Goal: Task Accomplishment & Management: Manage account settings

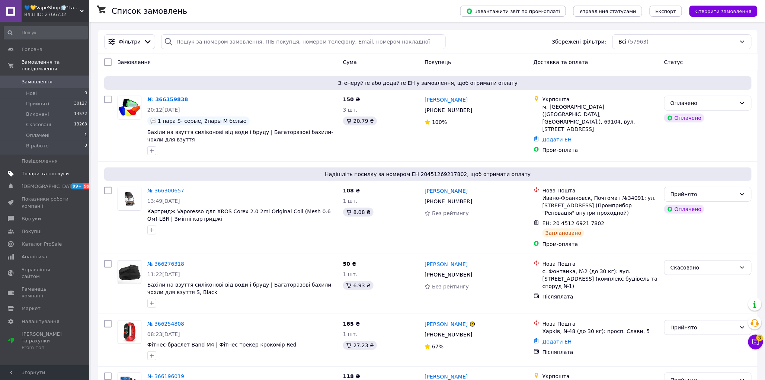
click at [39, 170] on span "Товари та послуги" at bounding box center [45, 173] width 47 height 7
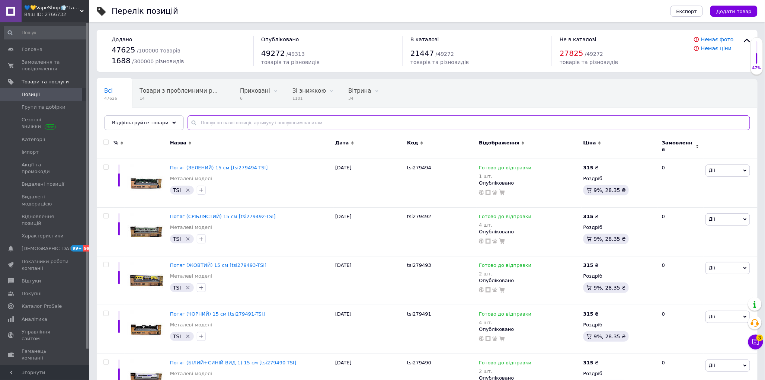
click at [218, 119] on input "text" at bounding box center [469, 122] width 563 height 15
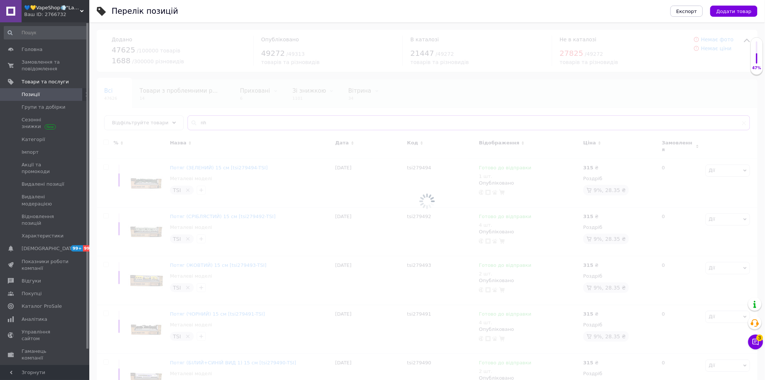
type input "n"
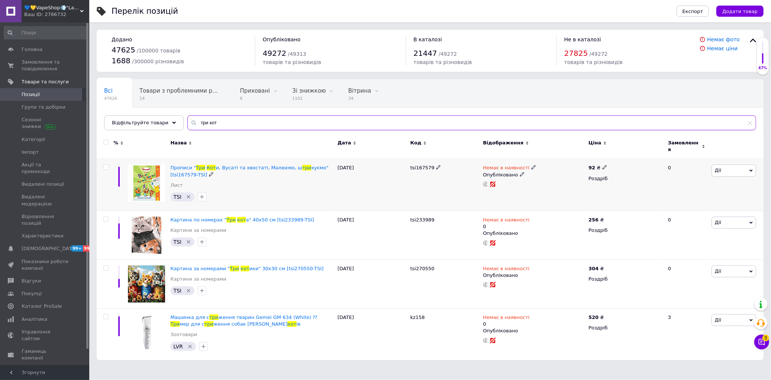
type input "три кот"
click at [110, 164] on div at bounding box center [106, 166] width 15 height 5
click at [107, 165] on input "checkbox" at bounding box center [105, 167] width 5 height 5
checkbox input "true"
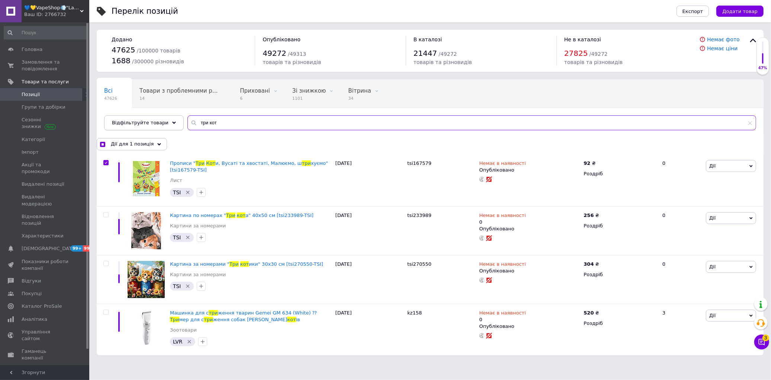
drag, startPoint x: 223, startPoint y: 122, endPoint x: 147, endPoint y: 122, distance: 76.3
click at [147, 122] on div "Відфільтруйте товари три кот" at bounding box center [430, 122] width 652 height 15
checkbox input "true"
type input "т"
checkbox input "true"
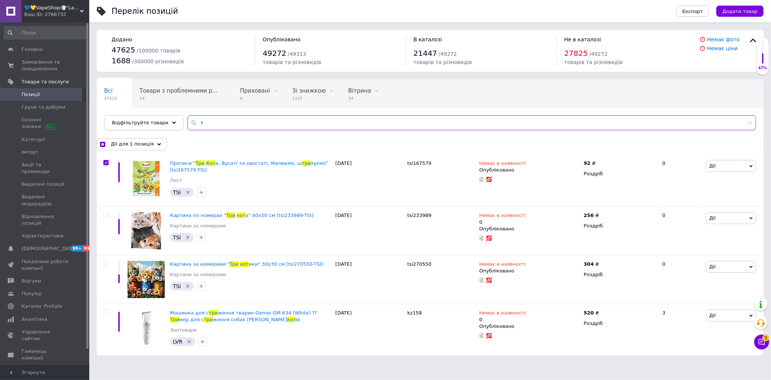
type input "тр"
checkbox input "true"
type input "три"
checkbox input "true"
type input "три"
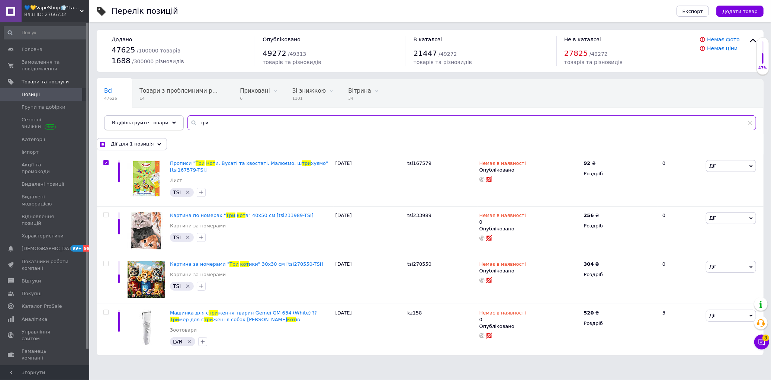
checkbox input "true"
type input "три к"
checkbox input "true"
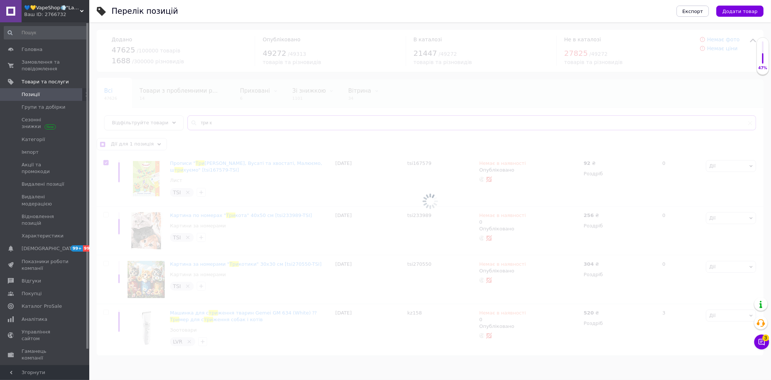
type input "три ко"
checkbox input "true"
type input "три кот"
checkbox input "true"
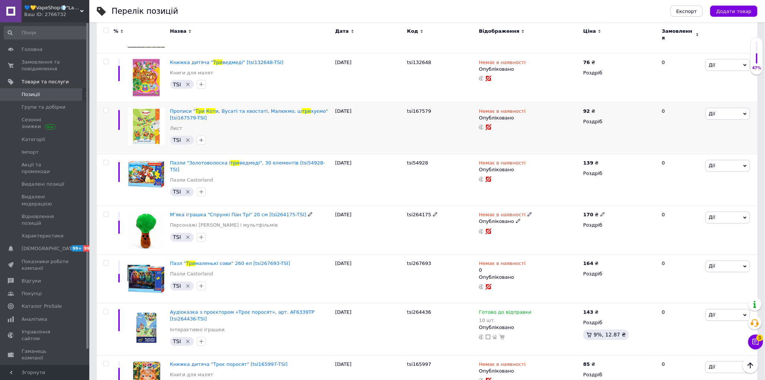
scroll to position [455, 0]
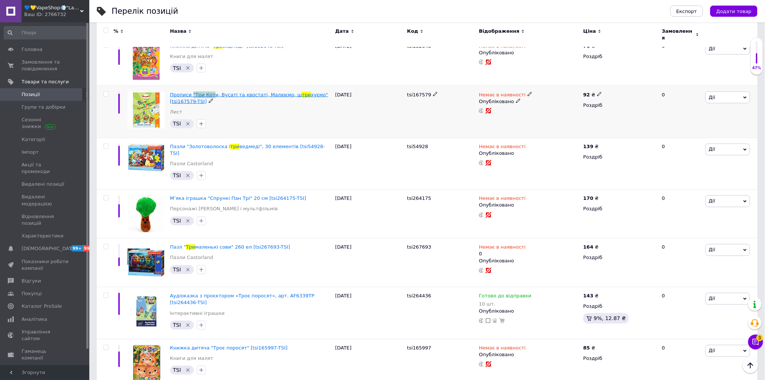
drag, startPoint x: 191, startPoint y: 93, endPoint x: 210, endPoint y: 93, distance: 19.0
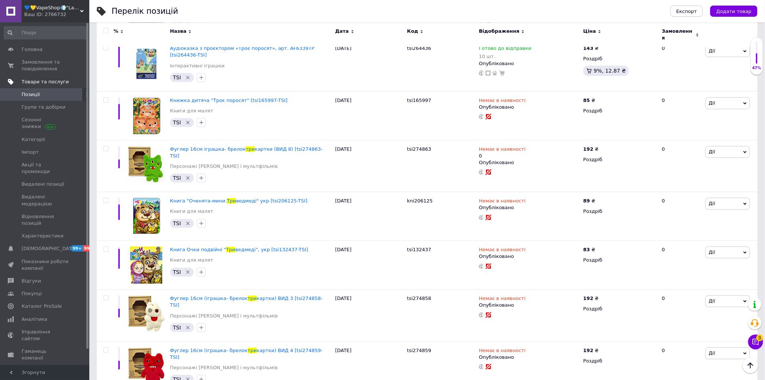
scroll to position [413, 0]
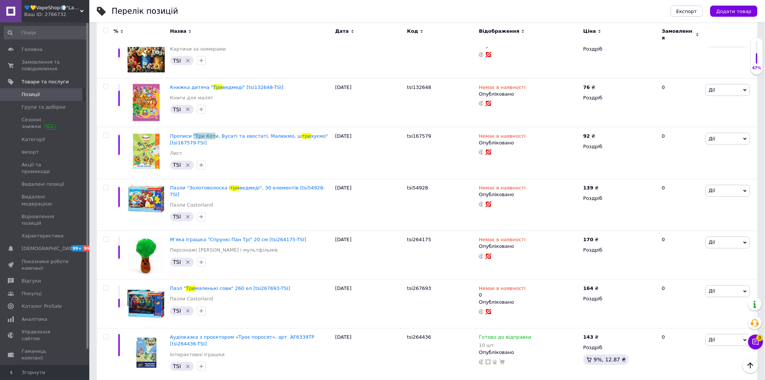
click at [26, 93] on span "Позиції" at bounding box center [31, 94] width 18 height 7
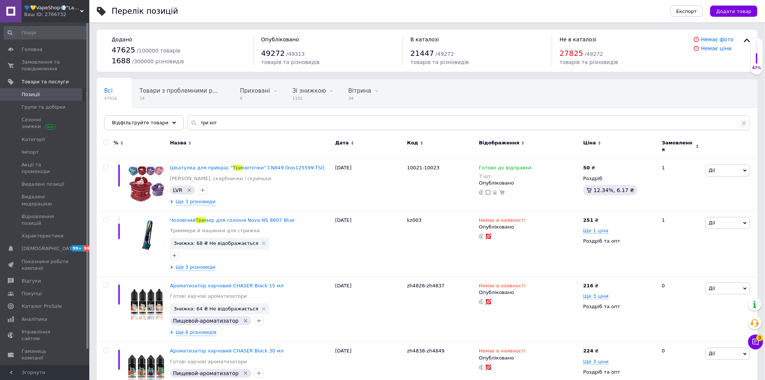
click at [745, 125] on icon at bounding box center [744, 123] width 4 height 4
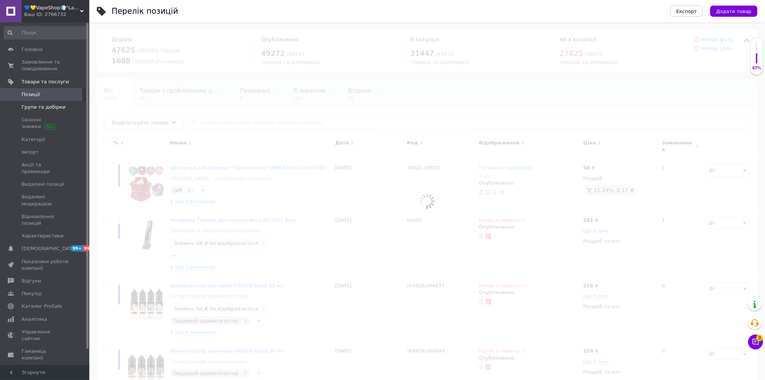
click at [20, 105] on span at bounding box center [11, 107] width 22 height 7
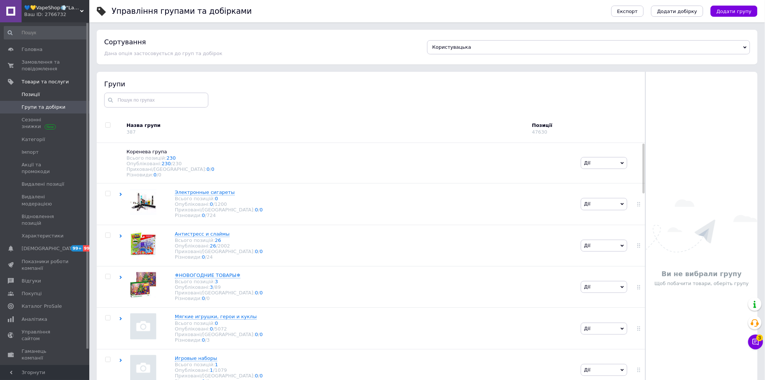
click at [33, 94] on span "Позиції" at bounding box center [31, 94] width 18 height 7
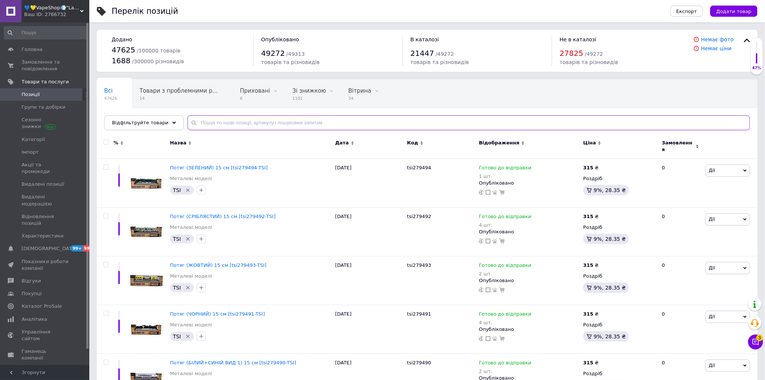
click at [219, 121] on input "text" at bounding box center [469, 122] width 563 height 15
paste input ""Три Кот"
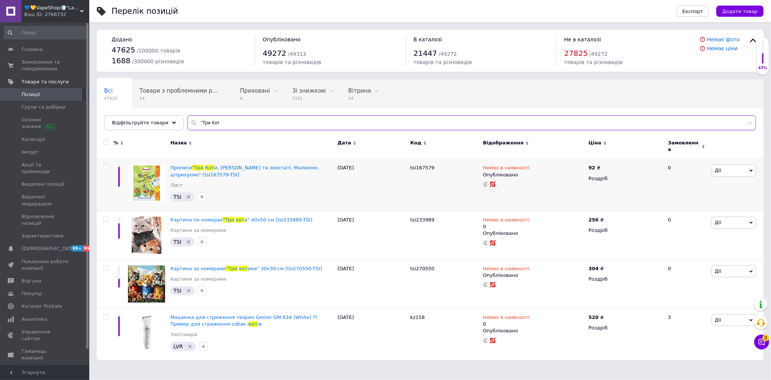
type input ""Три Кот"
click at [753, 170] on icon at bounding box center [751, 171] width 3 height 2
click at [686, 284] on li "Видалити" at bounding box center [707, 289] width 99 height 10
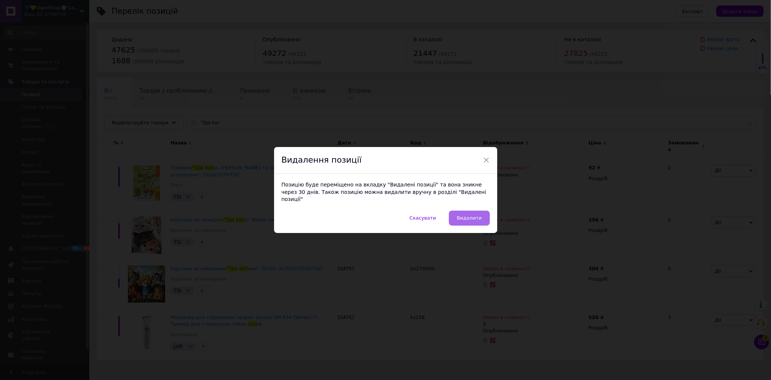
click at [485, 213] on button "Видалити" at bounding box center [469, 218] width 41 height 15
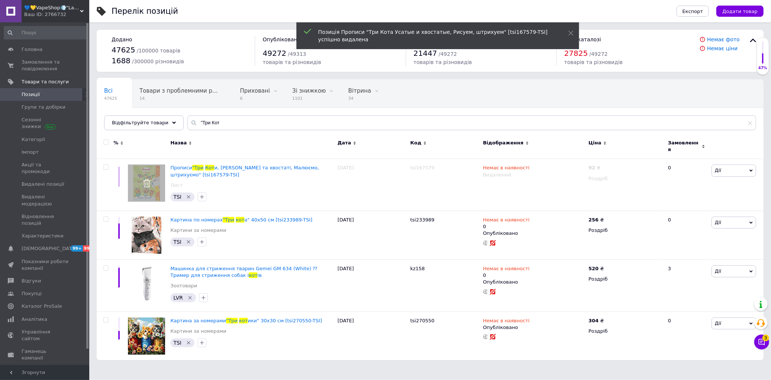
click at [39, 10] on span "💙💛VapeShop💨"La VapoR"💨" at bounding box center [52, 7] width 56 height 7
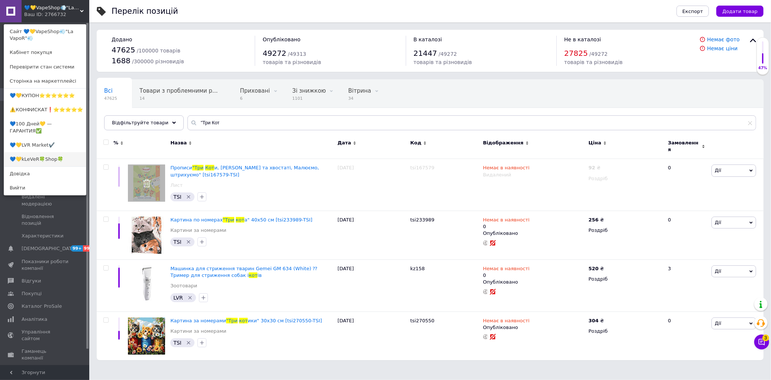
click at [32, 154] on link "💙💛kLeVeR🍀Shop🍀" at bounding box center [45, 159] width 82 height 14
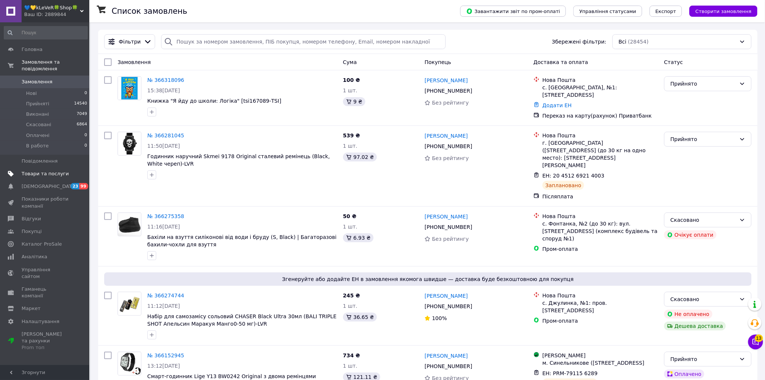
click at [37, 170] on span "Товари та послуги" at bounding box center [45, 173] width 47 height 7
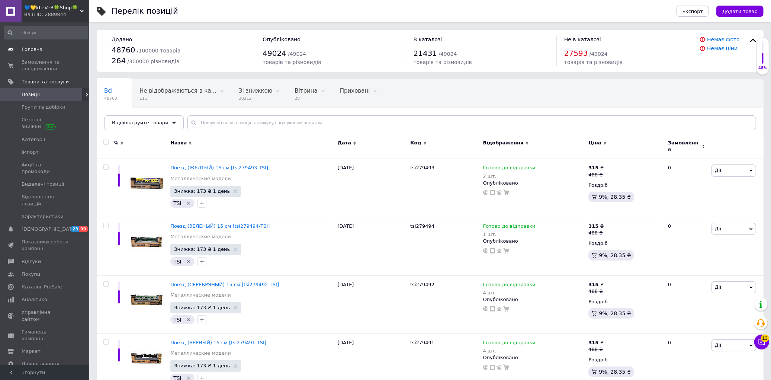
click at [36, 48] on span "Головна" at bounding box center [32, 49] width 21 height 7
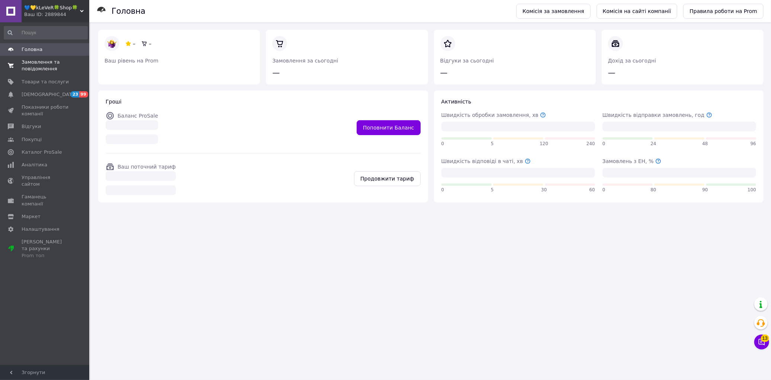
click at [35, 64] on span "Замовлення та повідомлення" at bounding box center [45, 65] width 47 height 13
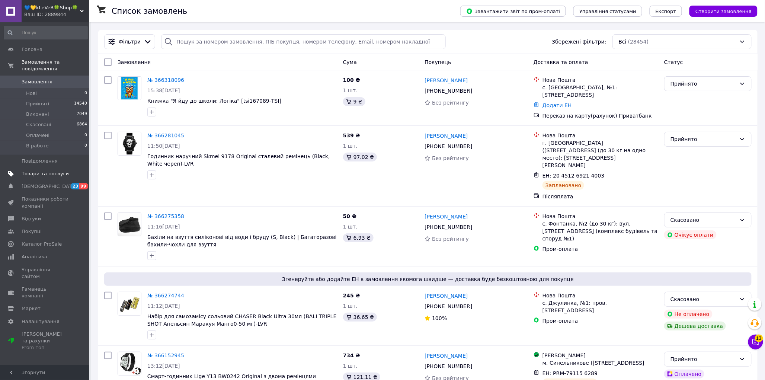
click at [30, 170] on span "Товари та послуги" at bounding box center [45, 173] width 47 height 7
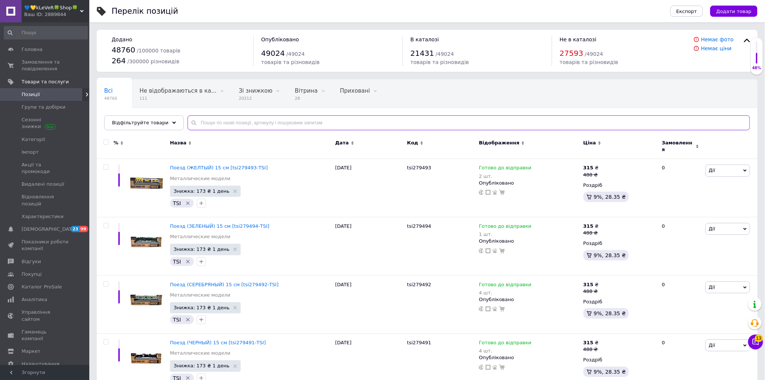
click at [213, 125] on input "text" at bounding box center [469, 122] width 563 height 15
paste input ""Три Кот"
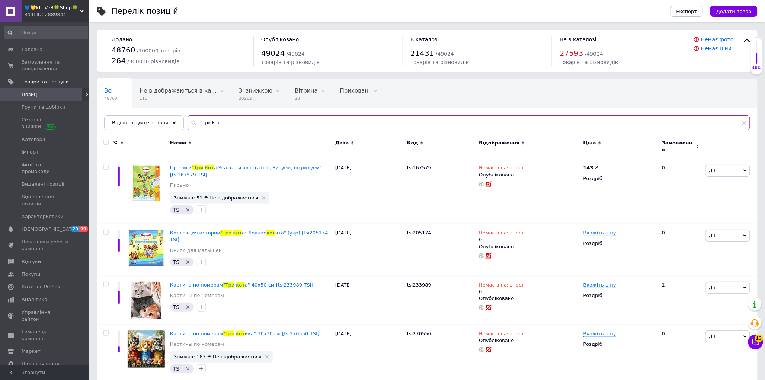
click at [192, 121] on input ""Три Кот" at bounding box center [469, 122] width 563 height 15
click at [194, 120] on input ""Три Кот" at bounding box center [469, 122] width 563 height 15
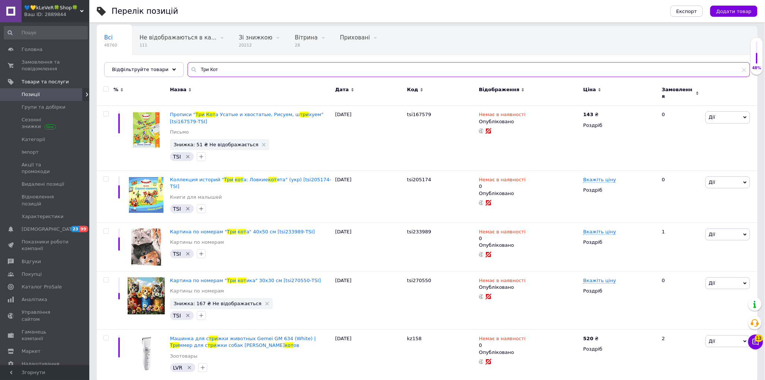
scroll to position [54, 0]
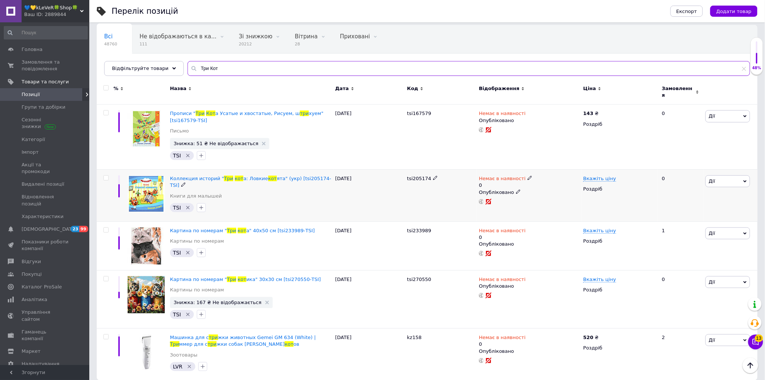
type input "Три Кот"
click at [103, 176] on input "checkbox" at bounding box center [105, 178] width 5 height 5
checkbox input "true"
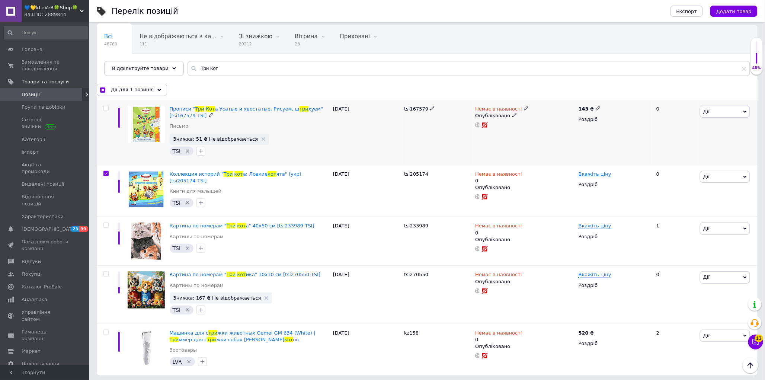
click at [105, 107] on input "checkbox" at bounding box center [105, 108] width 5 height 5
checkbox input "true"
click at [154, 87] on div "Дії для 2 позиції" at bounding box center [131, 90] width 69 height 12
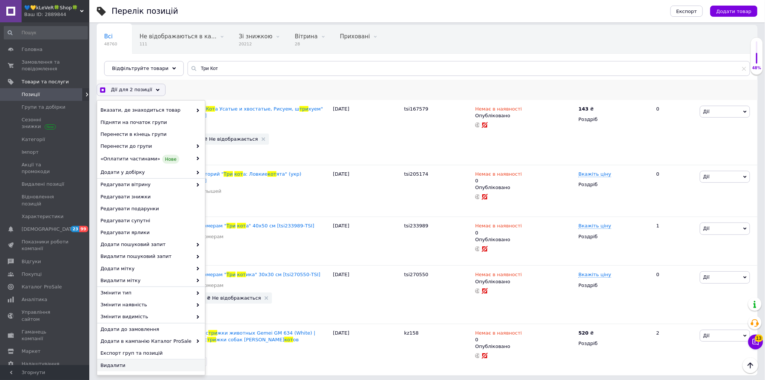
click at [117, 366] on span "Видалити" at bounding box center [149, 365] width 99 height 7
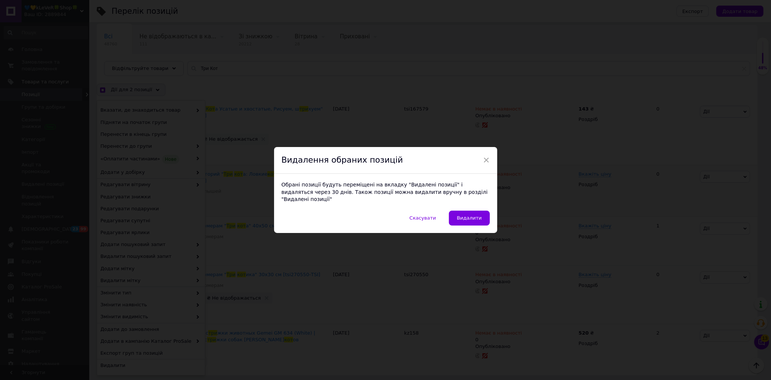
click at [470, 215] on span "Видалити" at bounding box center [469, 218] width 25 height 6
checkbox input "true"
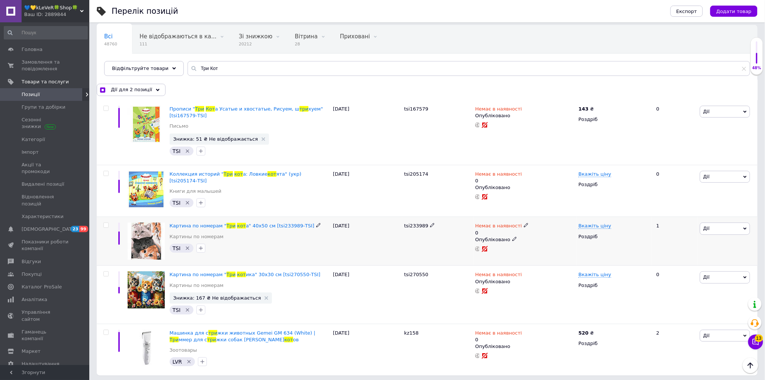
checkbox input "false"
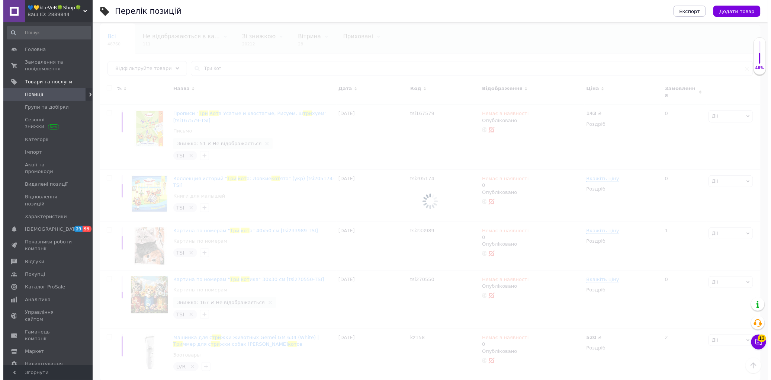
scroll to position [0, 0]
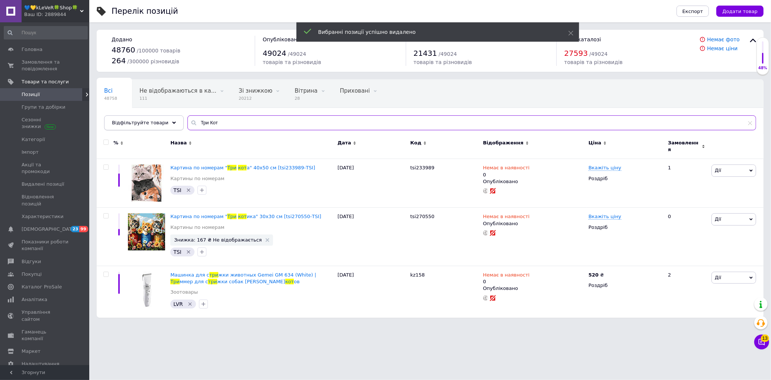
drag, startPoint x: 217, startPoint y: 121, endPoint x: 174, endPoint y: 121, distance: 42.4
click at [174, 121] on div "Відфільтруйте товари Три Кот" at bounding box center [430, 122] width 652 height 15
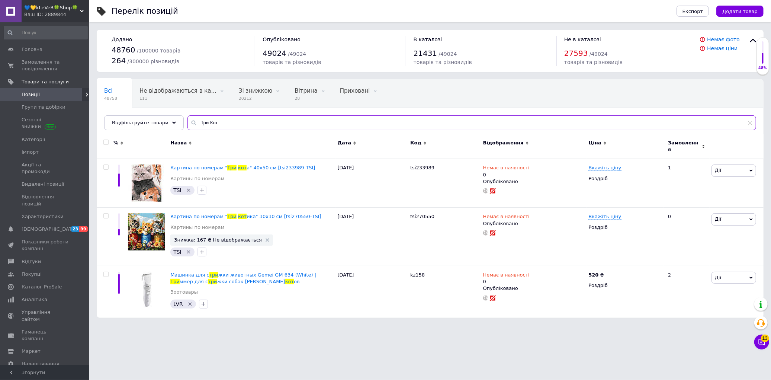
paste input """
click at [194, 122] on input ""Три Кот" at bounding box center [472, 122] width 569 height 15
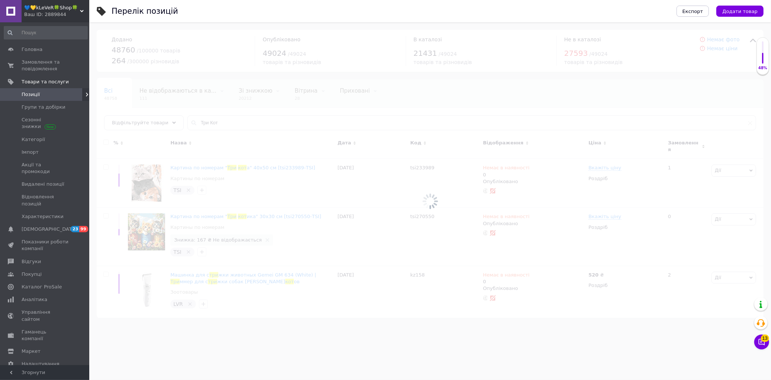
click at [202, 121] on div at bounding box center [430, 201] width 682 height 358
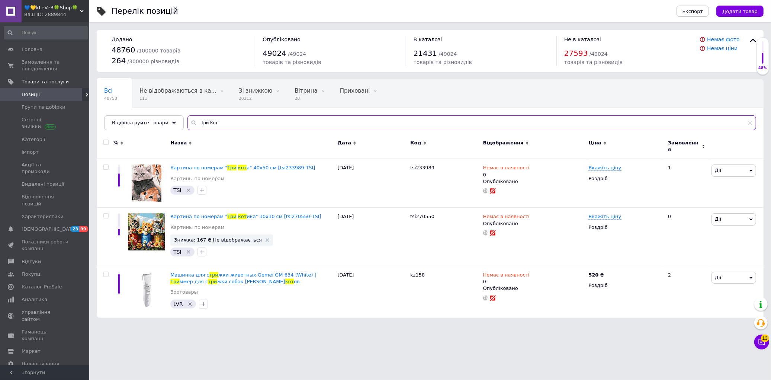
click at [194, 121] on input "Три Кот" at bounding box center [472, 122] width 569 height 15
click at [203, 123] on input "три Кот" at bounding box center [472, 122] width 569 height 15
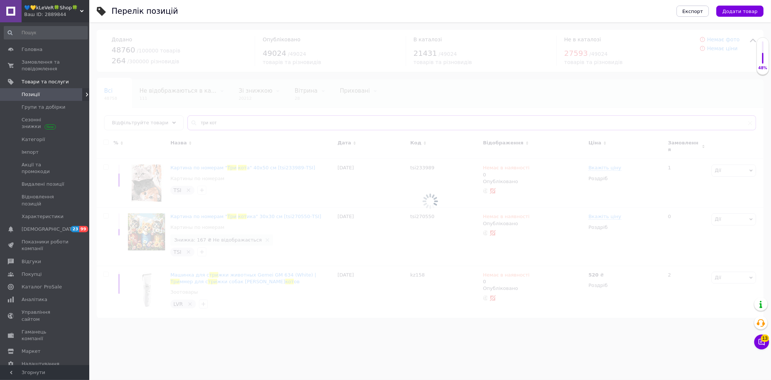
click at [216, 124] on div "Всі 48758 Не відображаються в ка... 111 Видалити Редагувати Зі знижкою 20212 Ви…" at bounding box center [430, 198] width 667 height 239
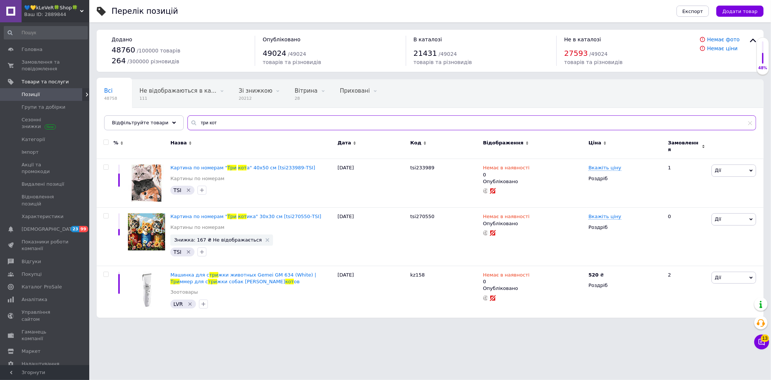
drag, startPoint x: 217, startPoint y: 123, endPoint x: 193, endPoint y: 142, distance: 30.7
click at [168, 124] on div "Відфільтруйте товари три кот" at bounding box center [430, 122] width 652 height 15
type input "три кот"
click at [222, 119] on input "три кот" at bounding box center [472, 122] width 569 height 15
drag, startPoint x: 222, startPoint y: 121, endPoint x: 176, endPoint y: 121, distance: 45.8
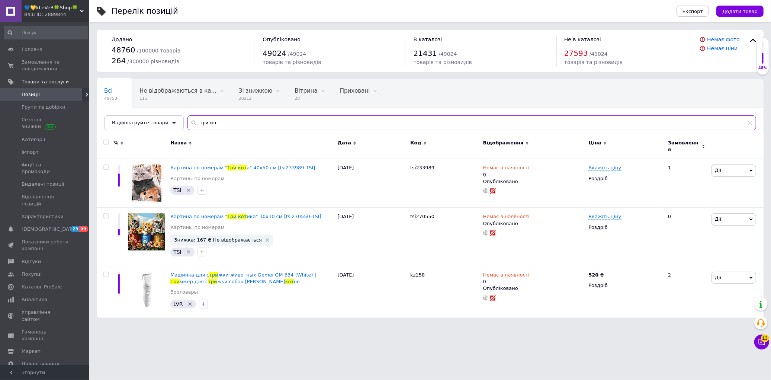
click at [176, 121] on div "Всі 48758 Не відображаються в ка... 111 Видалити Редагувати Зі знижкою 20212 Ви…" at bounding box center [430, 104] width 667 height 51
drag, startPoint x: 45, startPoint y: 5, endPoint x: 43, endPoint y: 47, distance: 42.5
click at [45, 6] on span "💙💛kLeVeR🍀Shop🍀" at bounding box center [52, 7] width 56 height 7
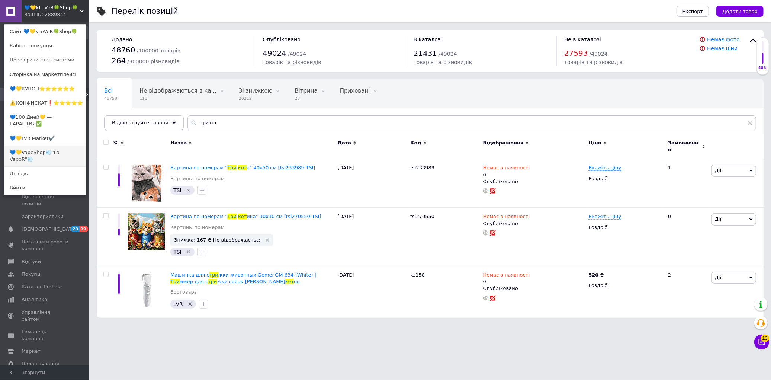
click at [32, 149] on link "💙💛VapeShop💨"La VapoR"💨" at bounding box center [45, 155] width 82 height 21
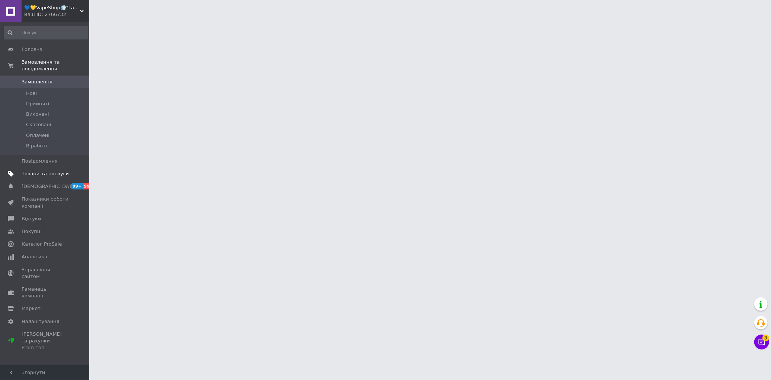
click at [29, 170] on span "Товари та послуги" at bounding box center [45, 173] width 47 height 7
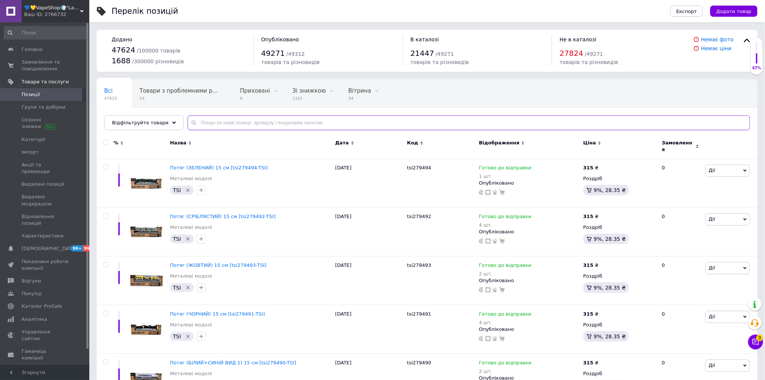
click at [194, 127] on input "text" at bounding box center [469, 122] width 563 height 15
paste input "три кот"
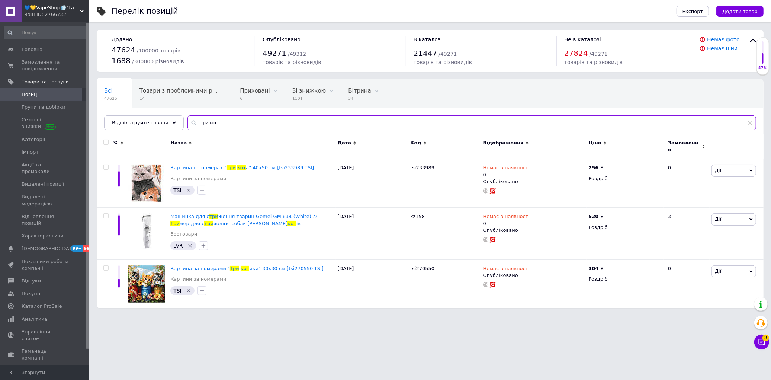
type input "три кот"
click at [75, 12] on div "Ваш ID: 2766732" at bounding box center [56, 14] width 65 height 7
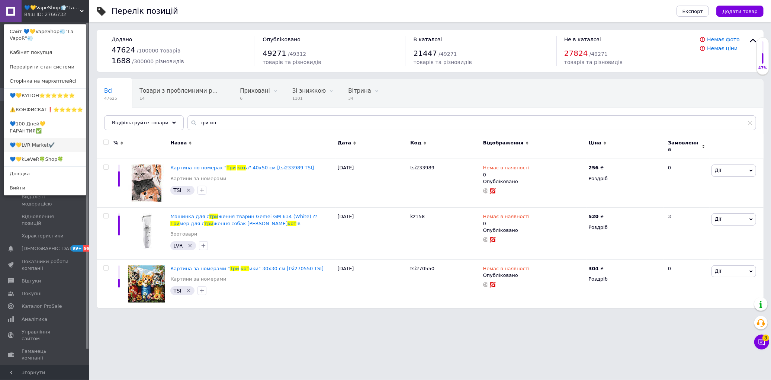
click at [40, 140] on link "💙💛LVR Market✔️" at bounding box center [45, 145] width 82 height 14
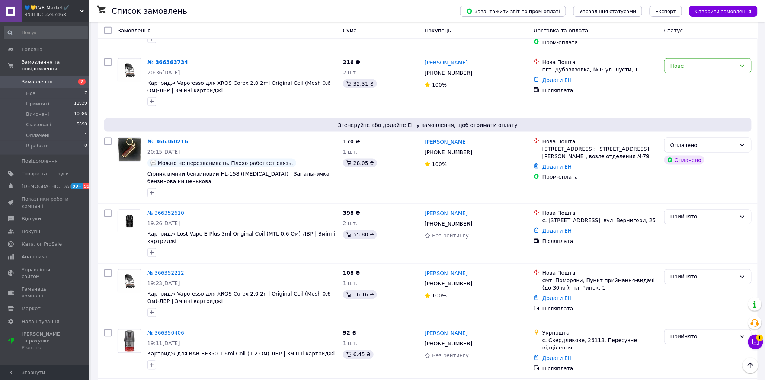
scroll to position [413, 0]
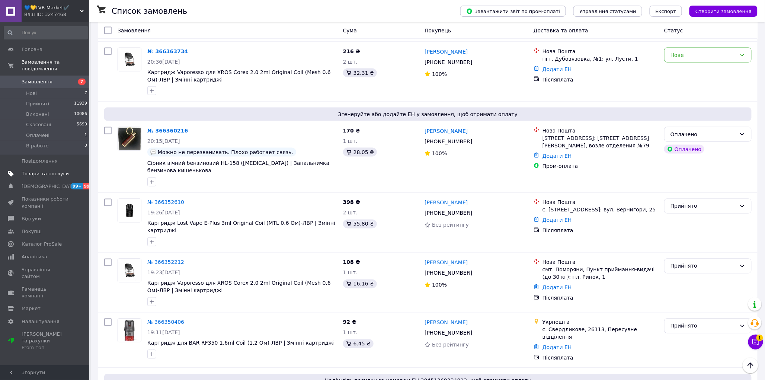
click at [28, 167] on link "Товари та послуги" at bounding box center [46, 173] width 92 height 13
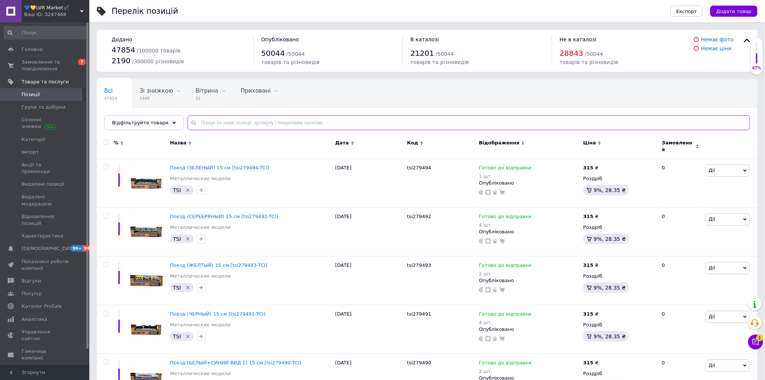
click at [210, 119] on input "text" at bounding box center [469, 122] width 563 height 15
paste input "три кот"
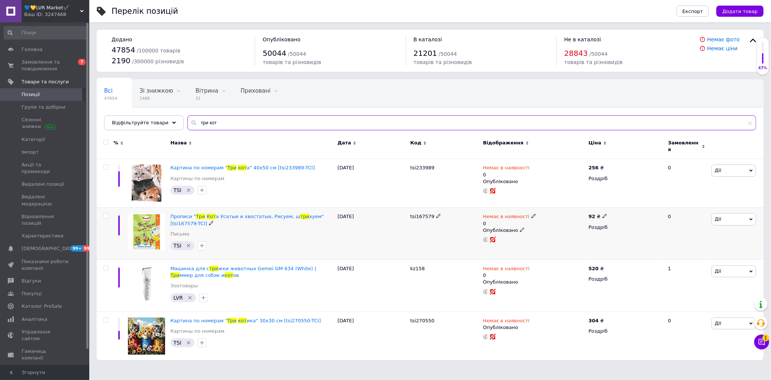
type input "три кот"
click at [105, 214] on input "checkbox" at bounding box center [105, 216] width 5 height 5
checkbox input "true"
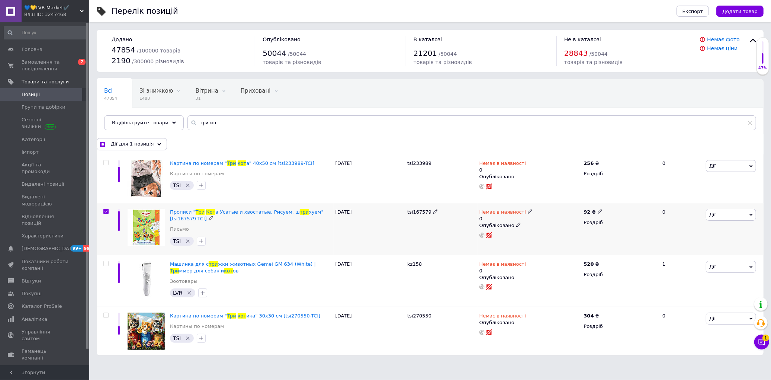
click at [741, 215] on span "Дії" at bounding box center [731, 215] width 50 height 12
click at [683, 333] on li "Видалити" at bounding box center [707, 334] width 99 height 10
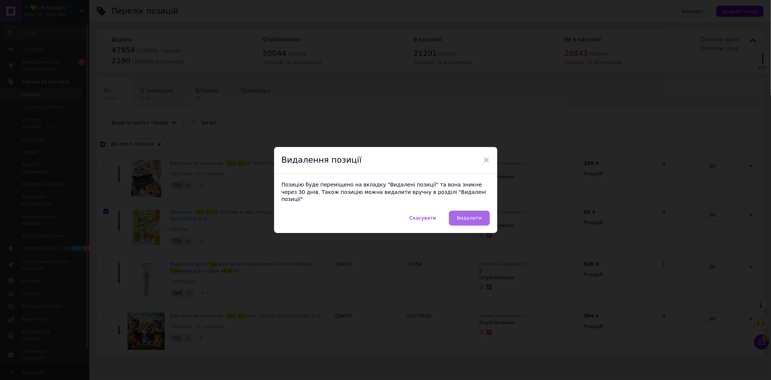
click at [471, 215] on span "Видалити" at bounding box center [469, 218] width 25 height 6
checkbox input "true"
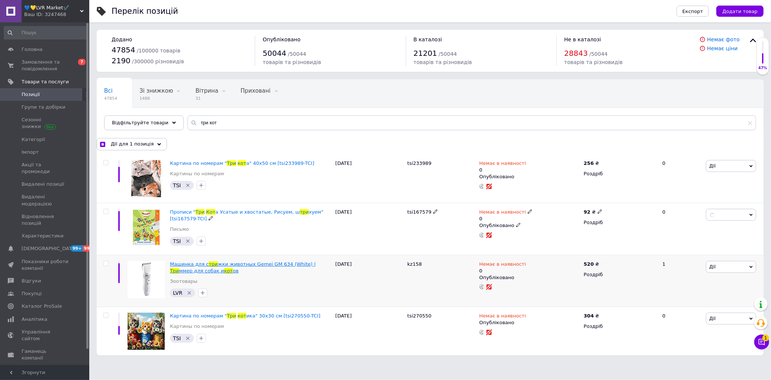
checkbox input "false"
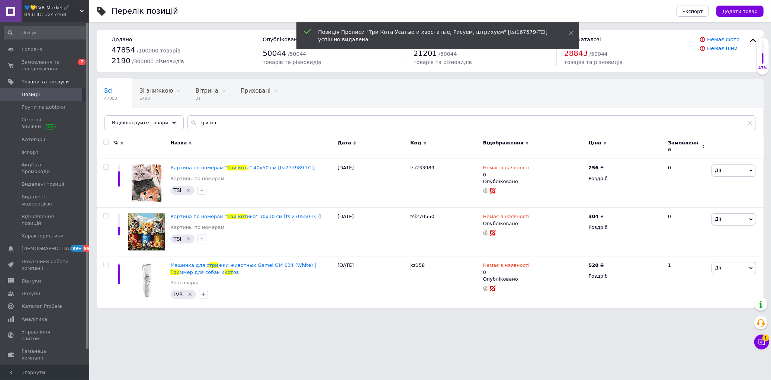
click at [55, 16] on div "Ваш ID: 3247468" at bounding box center [56, 14] width 65 height 7
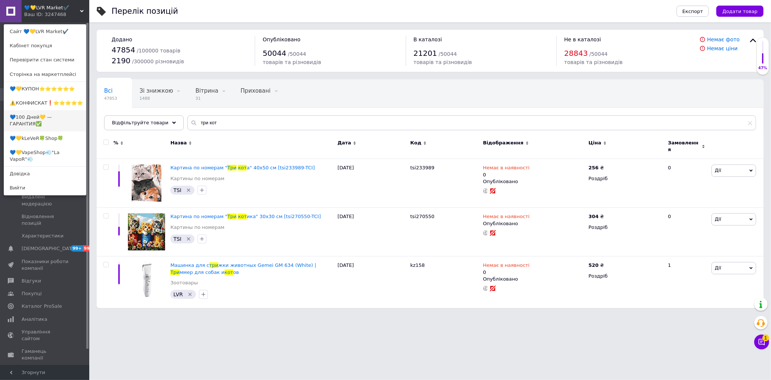
click at [29, 116] on link "💙100 Дней💛 — ГАРАНТИЯ✅" at bounding box center [45, 120] width 82 height 21
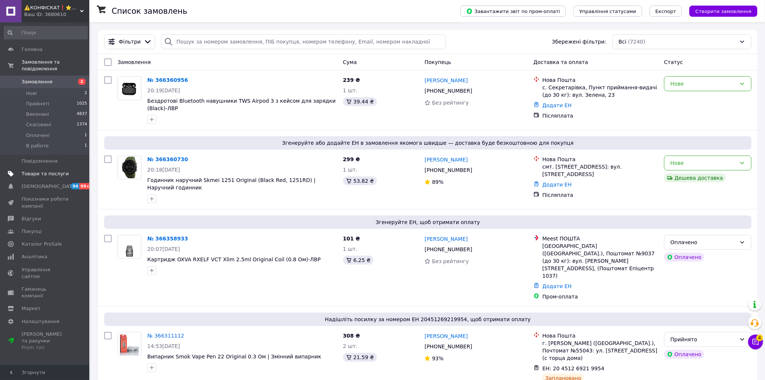
click at [22, 170] on span "Товари та послуги" at bounding box center [45, 173] width 47 height 7
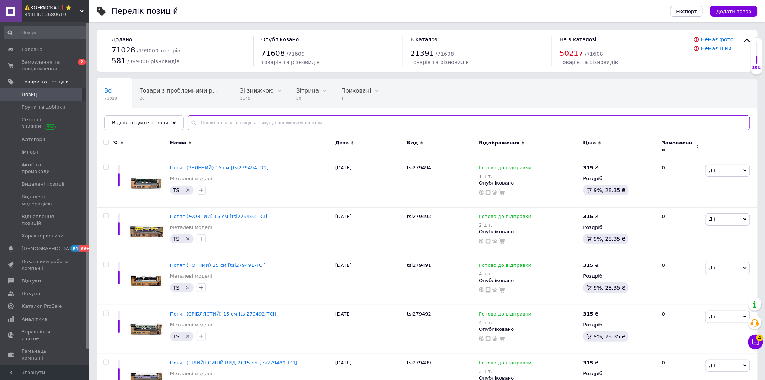
click at [211, 122] on input "text" at bounding box center [469, 122] width 563 height 15
paste input "три кот"
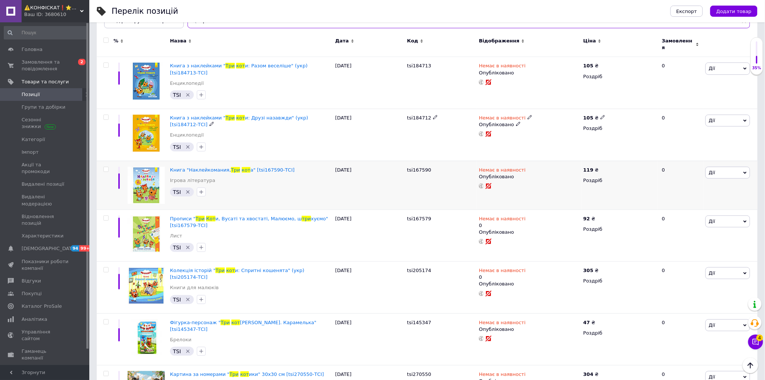
scroll to position [123, 0]
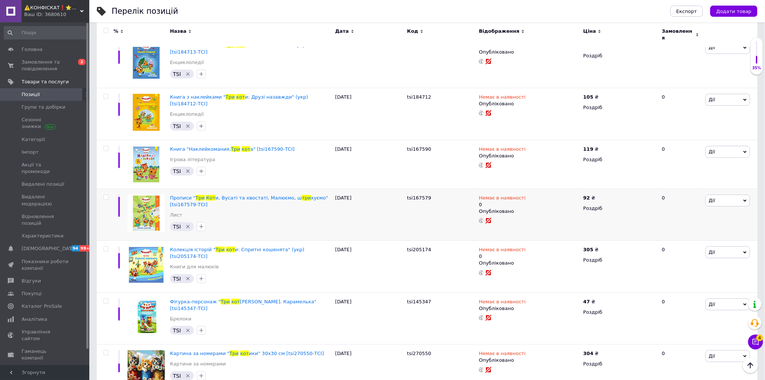
type input "три кот"
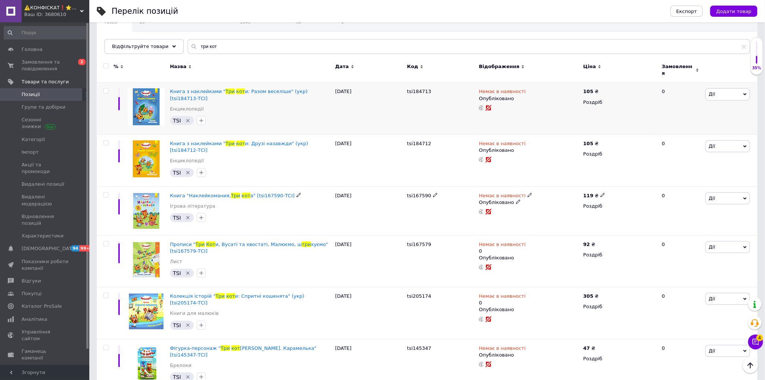
scroll to position [0, 0]
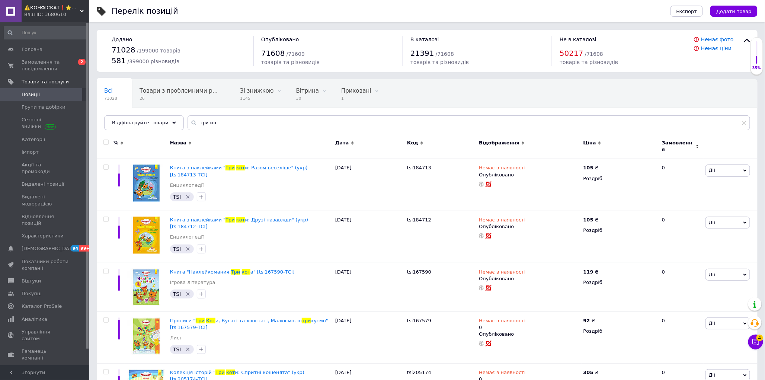
click at [105, 142] on input "checkbox" at bounding box center [105, 142] width 5 height 5
checkbox input "true"
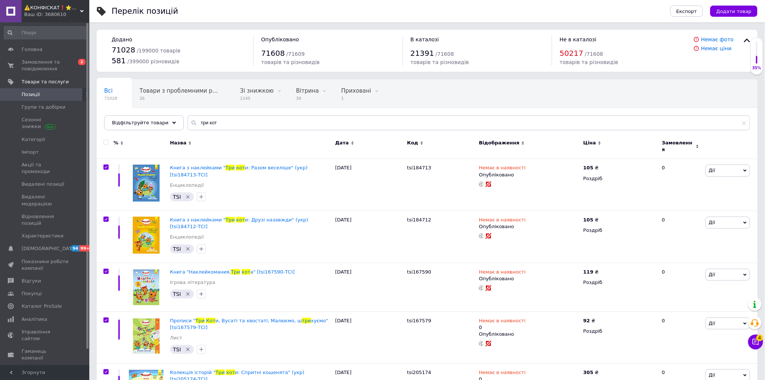
checkbox input "true"
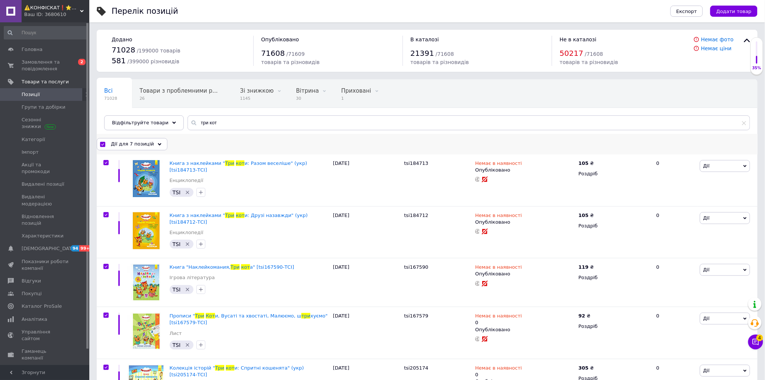
click at [156, 145] on div "Дії для 7 позицій" at bounding box center [132, 144] width 71 height 12
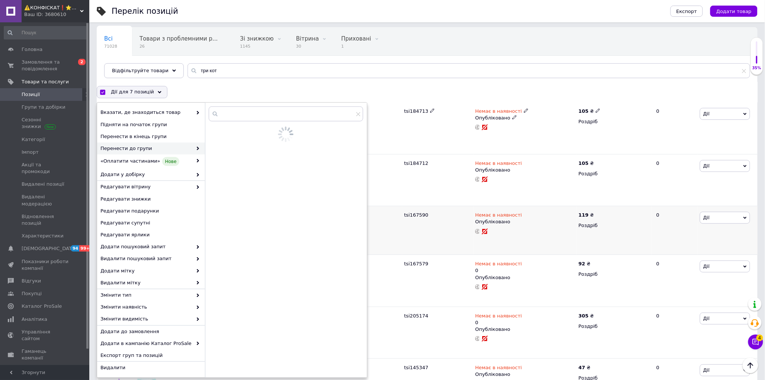
scroll to position [122, 0]
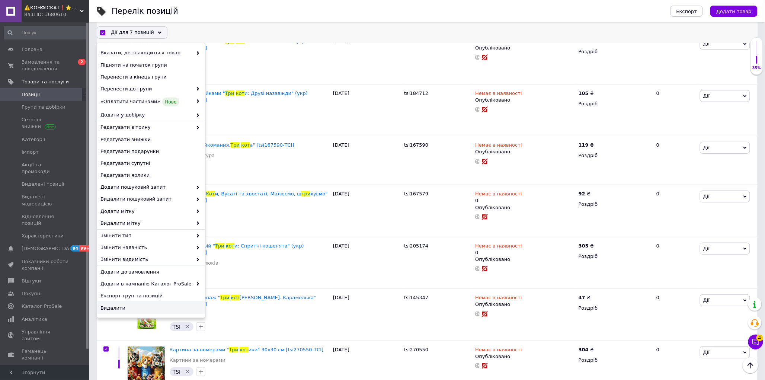
click at [118, 308] on span "Видалити" at bounding box center [149, 308] width 99 height 7
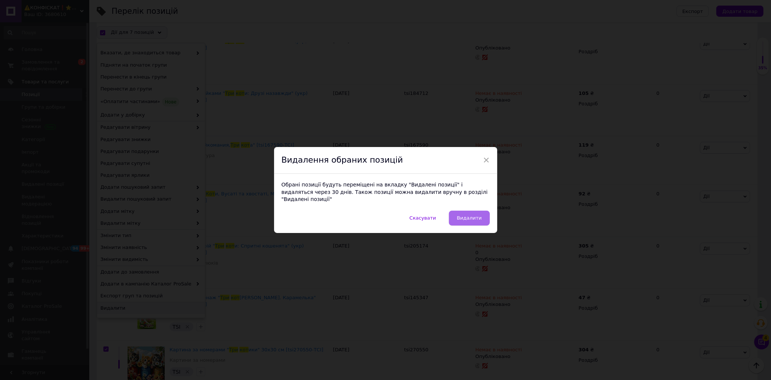
click at [466, 216] on span "Видалити" at bounding box center [469, 218] width 25 height 6
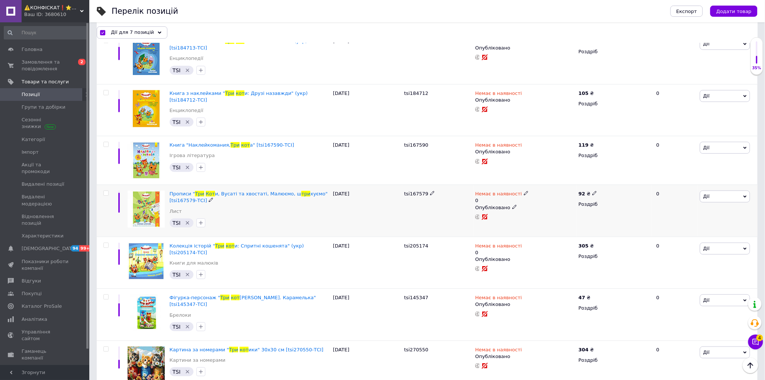
checkbox input "false"
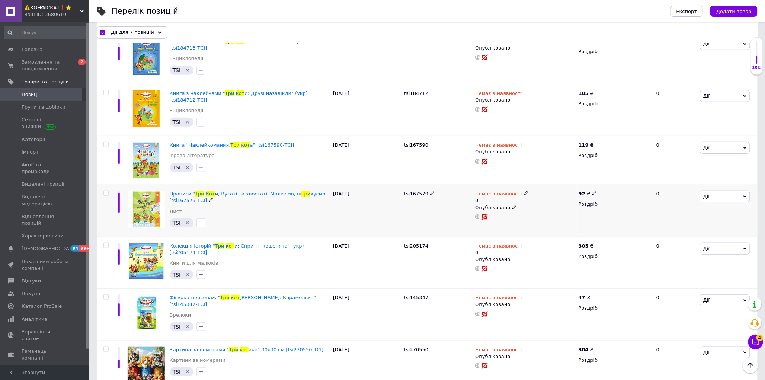
checkbox input "false"
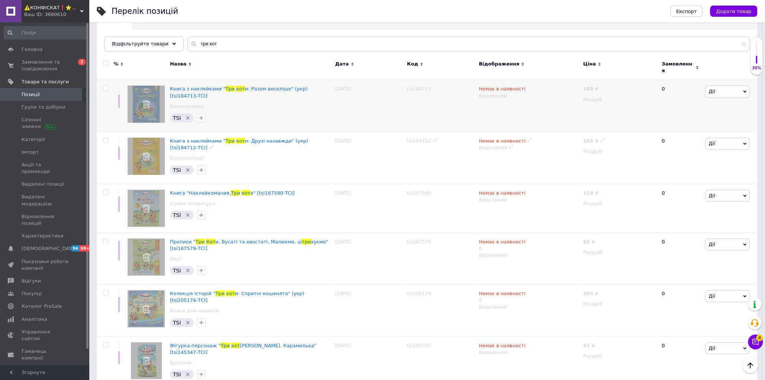
scroll to position [0, 0]
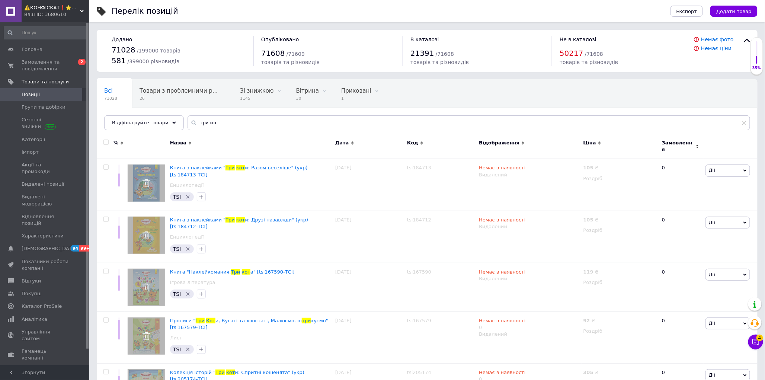
click at [37, 11] on div "Ваш ID: 3680610" at bounding box center [56, 14] width 65 height 7
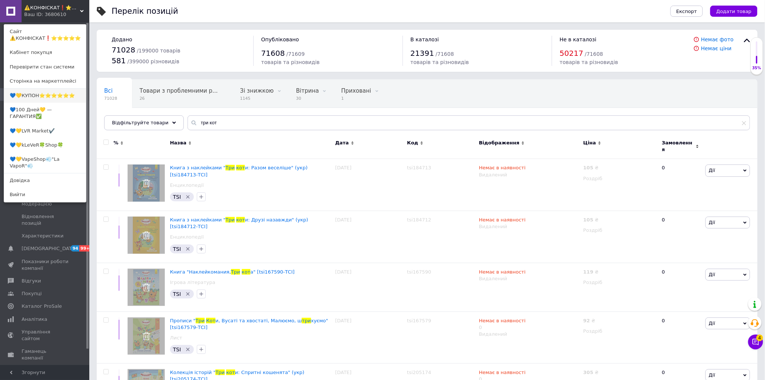
click at [32, 93] on link "💙💛КУПОН⭐️⭐️⭐️⭐️⭐️⭐️" at bounding box center [45, 96] width 82 height 14
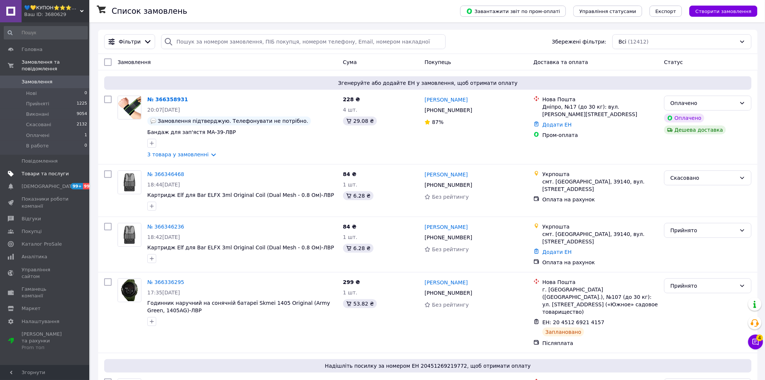
click at [52, 170] on span "Товари та послуги" at bounding box center [45, 173] width 47 height 7
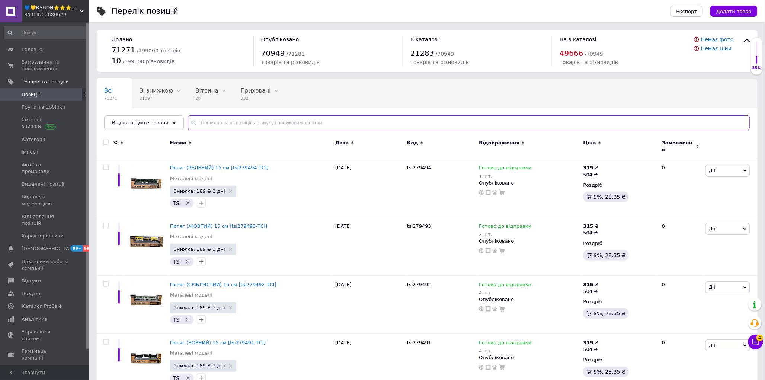
click at [229, 121] on input "text" at bounding box center [469, 122] width 563 height 15
paste input "три кот"
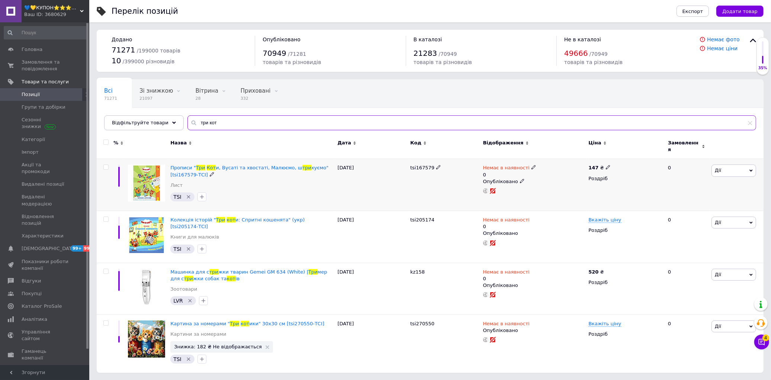
type input "три кот"
click at [105, 165] on input "checkbox" at bounding box center [105, 167] width 5 height 5
checkbox input "true"
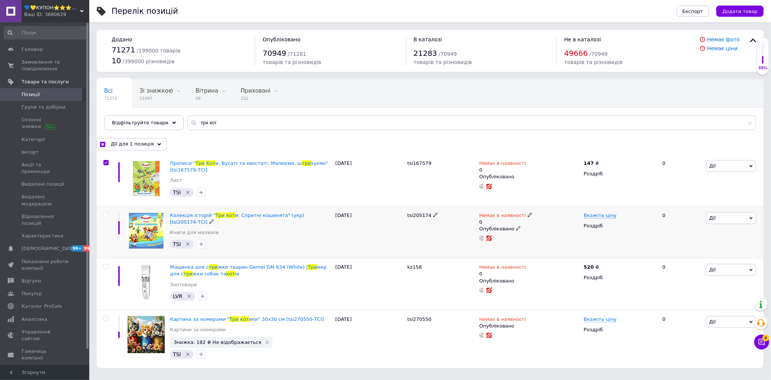
click at [106, 214] on input "checkbox" at bounding box center [105, 214] width 5 height 5
checkbox input "true"
click at [156, 143] on icon at bounding box center [158, 145] width 4 height 4
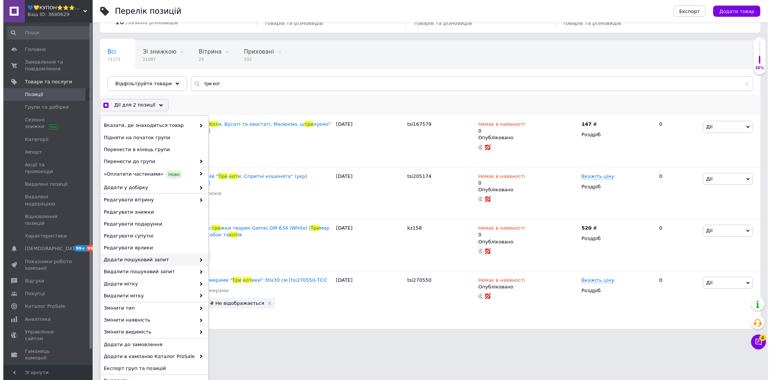
scroll to position [50, 0]
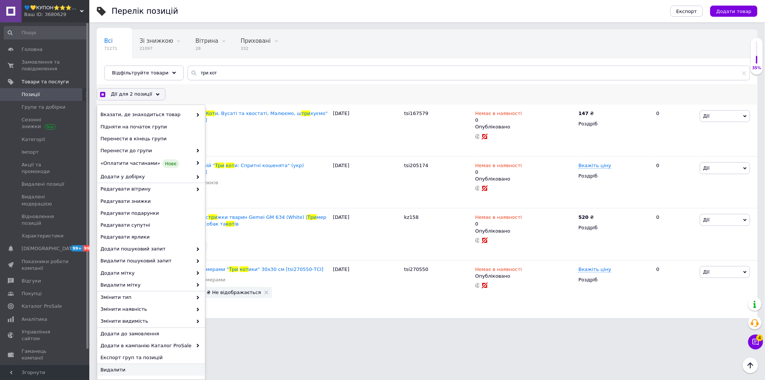
click at [112, 370] on span "Видалити" at bounding box center [149, 370] width 99 height 7
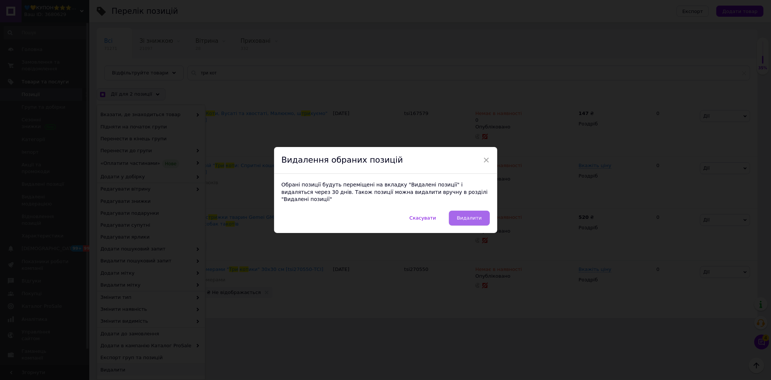
click at [462, 211] on button "Видалити" at bounding box center [469, 218] width 41 height 15
checkbox input "true"
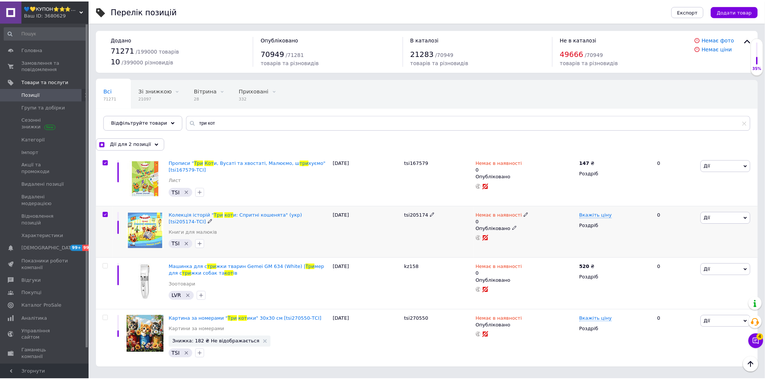
scroll to position [0, 0]
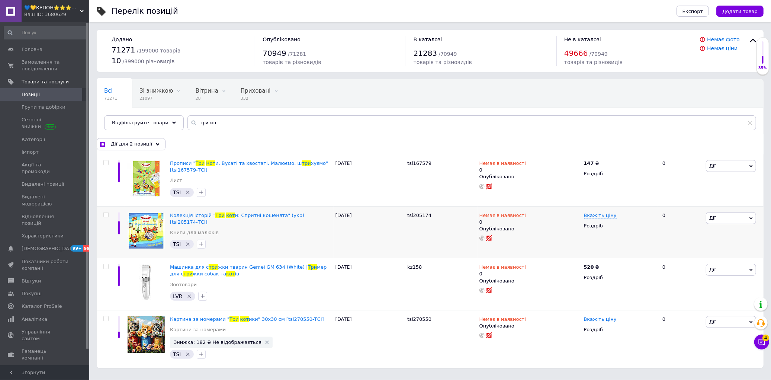
checkbox input "false"
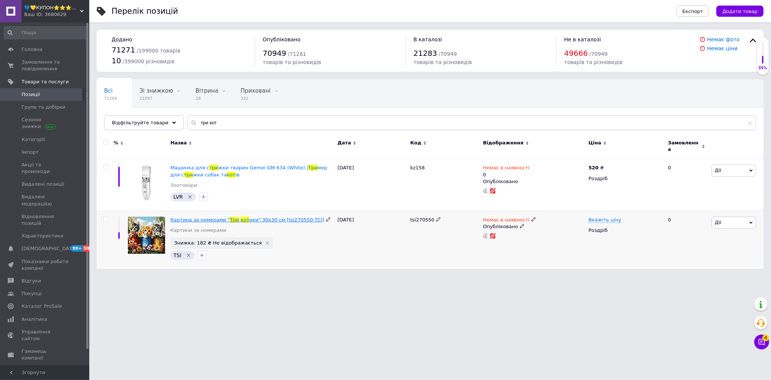
click at [189, 217] on span "Картина за номерами "" at bounding box center [200, 220] width 60 height 6
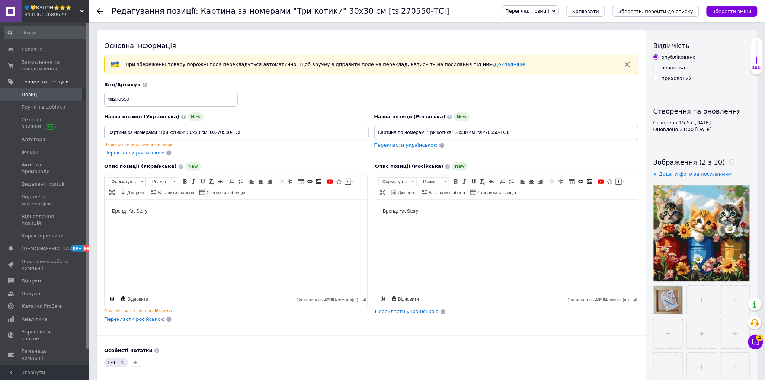
click at [26, 95] on span "Позиції" at bounding box center [31, 94] width 18 height 7
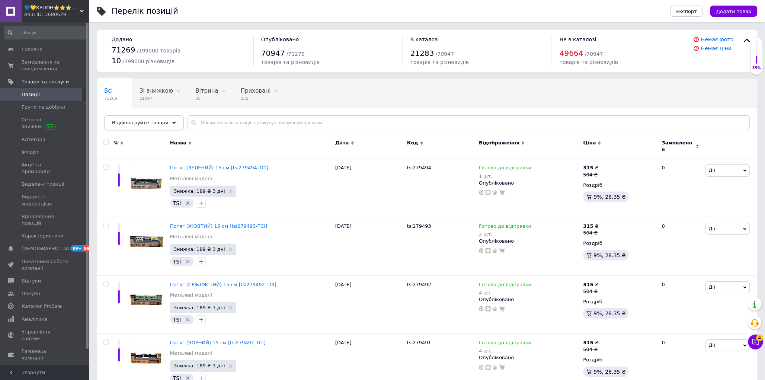
click at [172, 122] on icon at bounding box center [174, 123] width 4 height 4
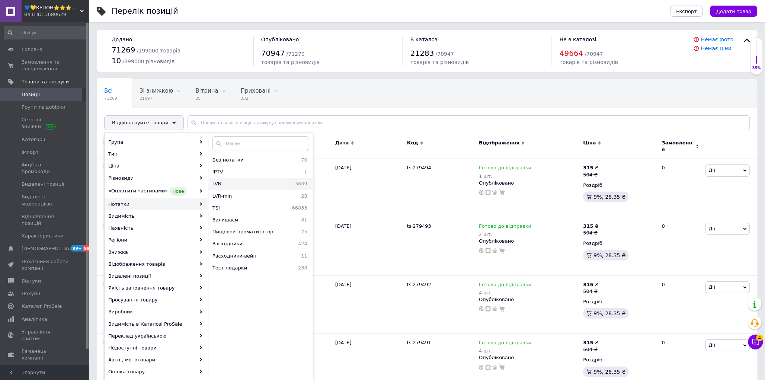
click at [218, 182] on span "LVR" at bounding box center [229, 183] width 34 height 7
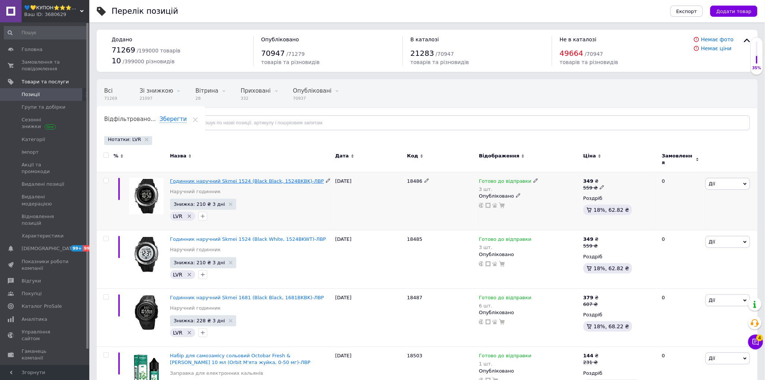
click at [192, 178] on span "Годинник наручний Skmei 1524 (Black Black, 1524BKBK)-ЛBP" at bounding box center [247, 181] width 154 height 6
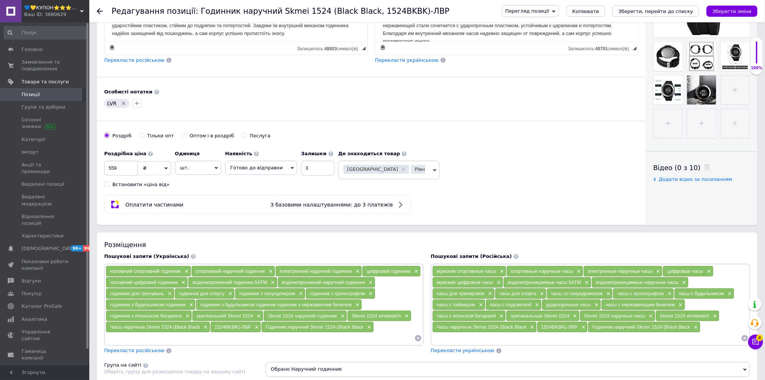
scroll to position [289, 0]
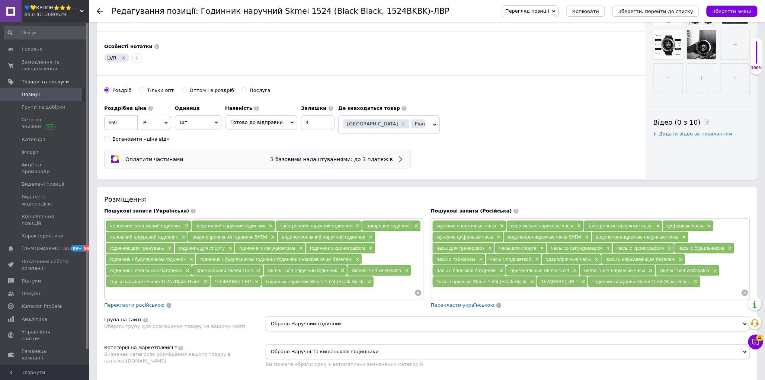
click at [324, 162] on span "З базовими налаштуваннями: до 3 платежів" at bounding box center [332, 159] width 122 height 6
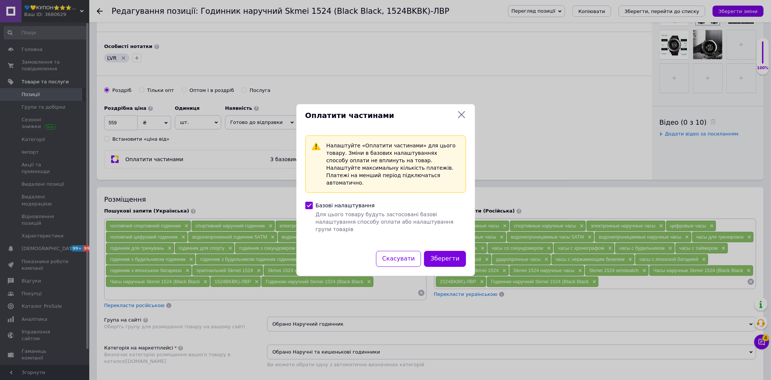
click at [310, 205] on input "Базові налаштування Для цього товару будуть застосовані базові налаштування спо…" at bounding box center [309, 205] width 7 height 7
checkbox input "false"
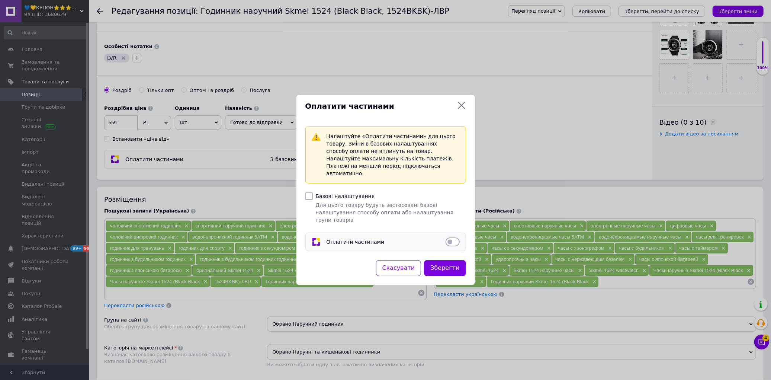
click at [455, 238] on input "Оплатити частинами" at bounding box center [453, 241] width 14 height 7
checkbox input "true"
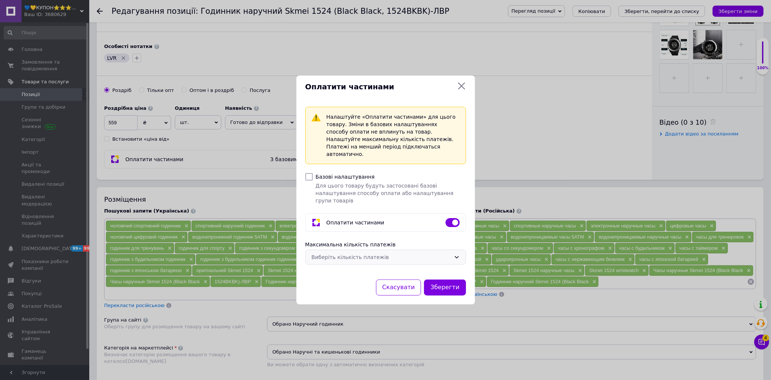
click at [379, 253] on div "Виберіть кількість платежів" at bounding box center [381, 257] width 139 height 8
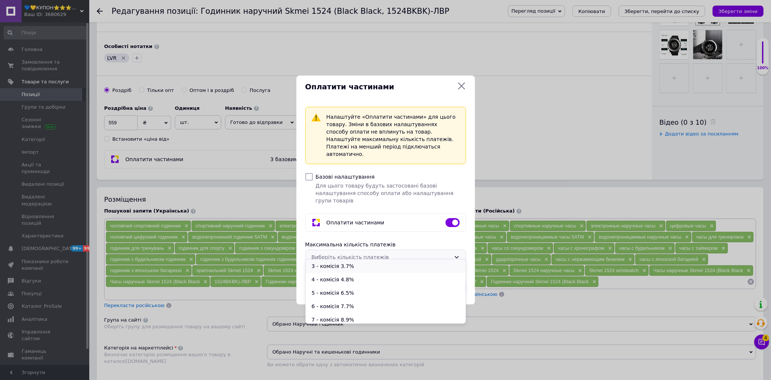
click at [337, 267] on li "3 - комісія 3.7%" at bounding box center [386, 265] width 160 height 13
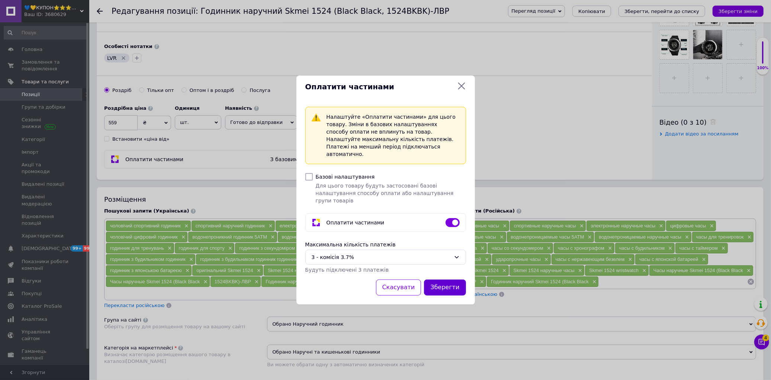
click at [441, 279] on button "Зберегти" at bounding box center [445, 287] width 42 height 16
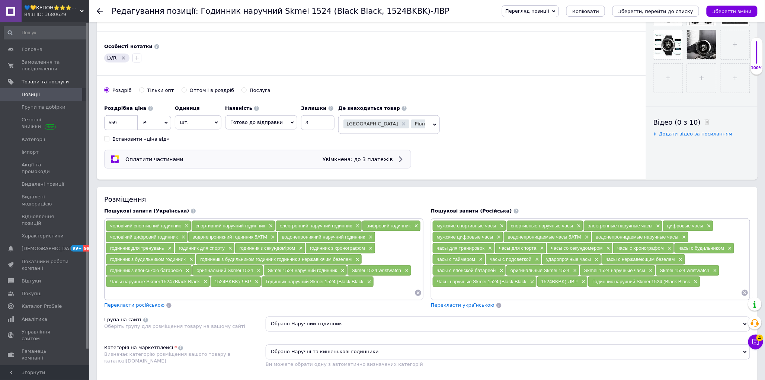
click at [384, 169] on div "Оплатити частинами Увімкнена: до 3 платежів" at bounding box center [257, 159] width 307 height 19
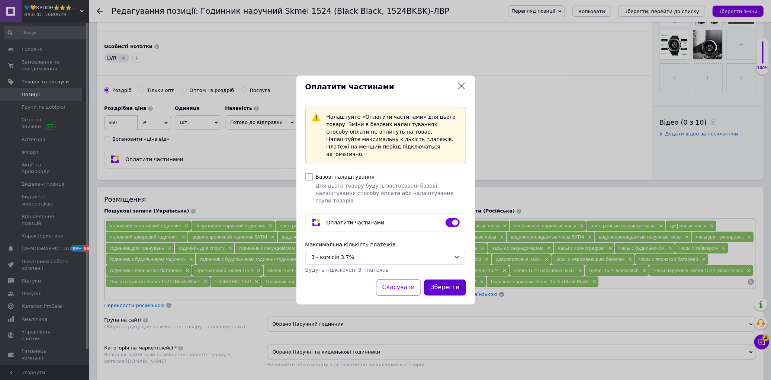
click at [443, 280] on button "Зберегти" at bounding box center [445, 287] width 42 height 16
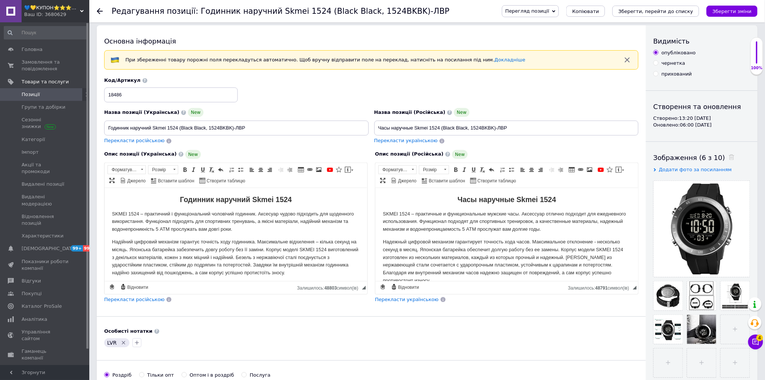
scroll to position [0, 0]
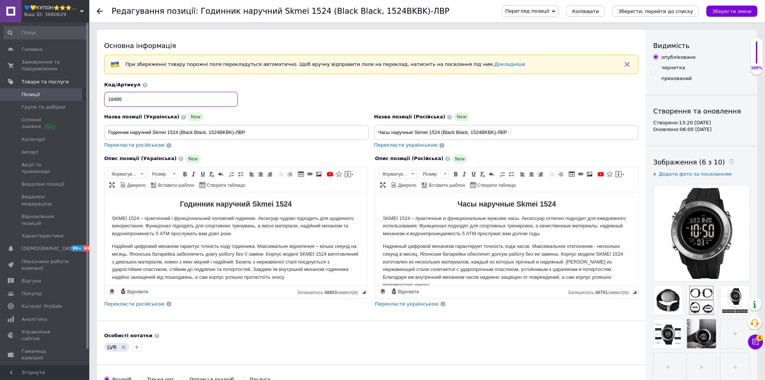
drag, startPoint x: 135, startPoint y: 97, endPoint x: 99, endPoint y: 99, distance: 35.8
click at [99, 99] on div "Основна інформація При збереженні товару порожні поля перекладуться автоматично…" at bounding box center [371, 249] width 549 height 439
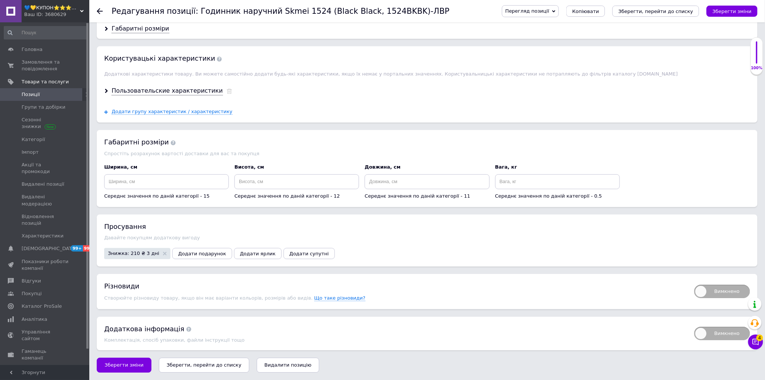
scroll to position [789, 0]
click at [107, 370] on button "Зберегти зміни" at bounding box center [124, 365] width 55 height 15
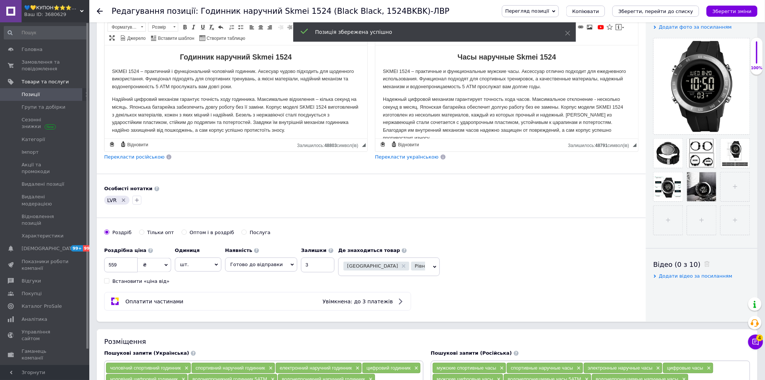
scroll to position [0, 0]
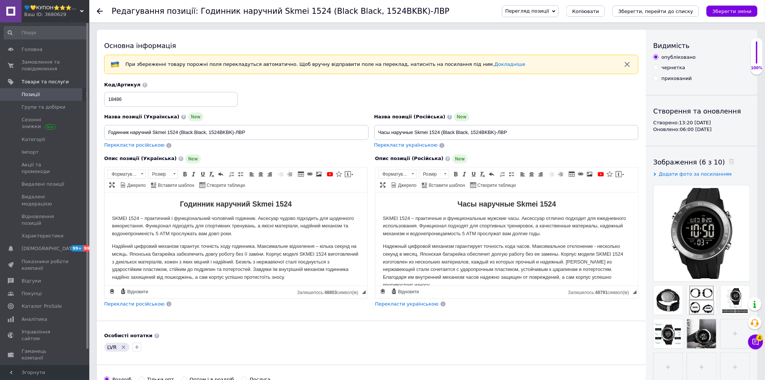
click at [97, 12] on icon at bounding box center [100, 11] width 6 height 6
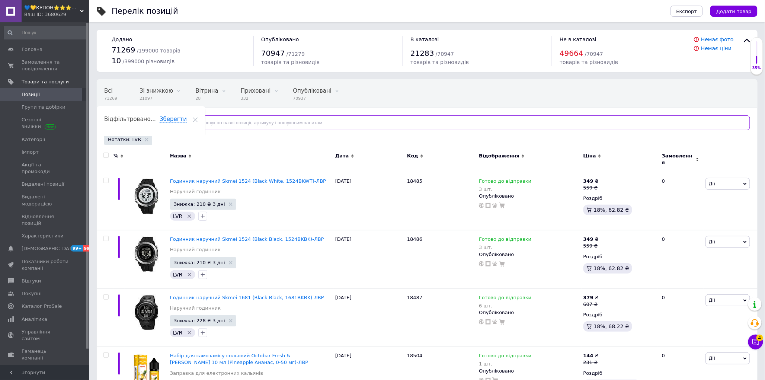
click at [231, 122] on input "text" at bounding box center [469, 122] width 563 height 15
paste input "18486"
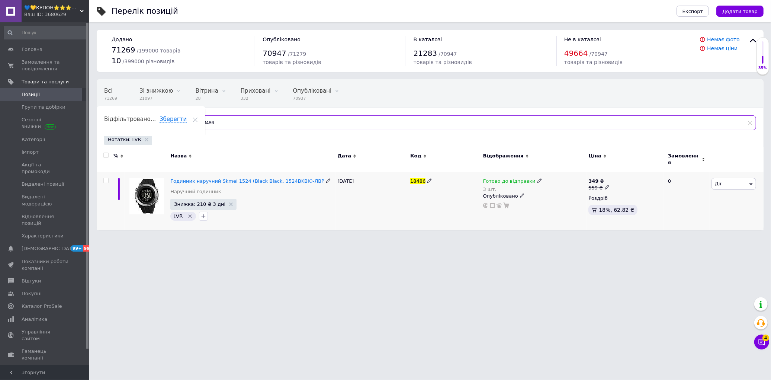
type input "18486"
click at [103, 179] on div at bounding box center [106, 180] width 15 height 5
click at [108, 178] on input "checkbox" at bounding box center [105, 180] width 5 height 5
checkbox input "true"
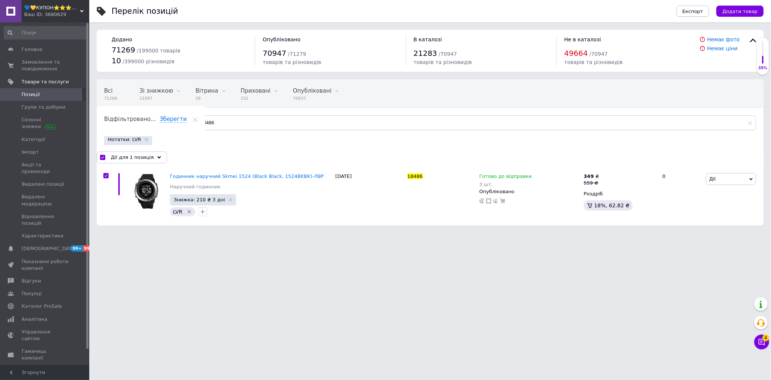
click at [699, 9] on span "Експорт" at bounding box center [693, 12] width 21 height 6
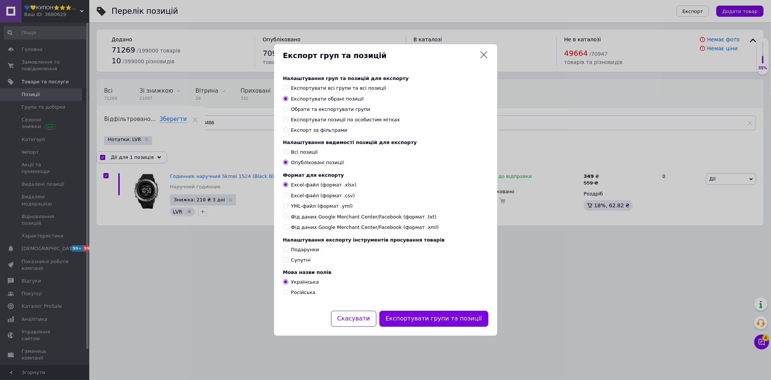
click at [307, 252] on div "Подарунки" at bounding box center [305, 249] width 28 height 7
click at [288, 252] on input "Подарунки" at bounding box center [285, 249] width 5 height 5
checkbox input "true"
click at [304, 263] on div "Супутні" at bounding box center [301, 260] width 20 height 7
click at [288, 262] on input "Супутні" at bounding box center [285, 259] width 5 height 5
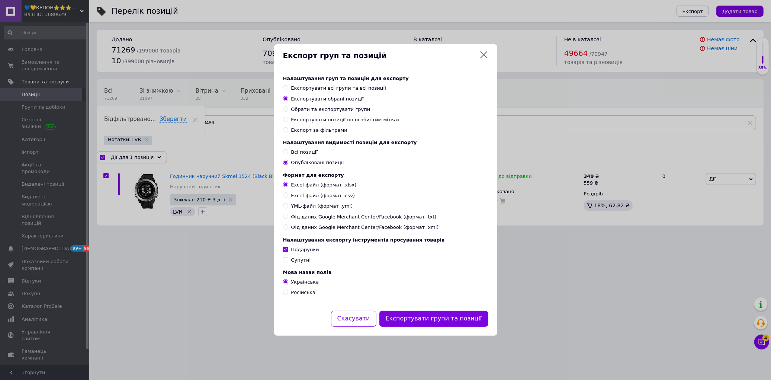
checkbox input "true"
click at [309, 253] on div "Подарунки" at bounding box center [305, 249] width 28 height 7
click at [288, 252] on input "Подарунки" at bounding box center [285, 249] width 5 height 5
checkbox input "false"
click at [301, 263] on div "Супутні" at bounding box center [301, 260] width 20 height 7
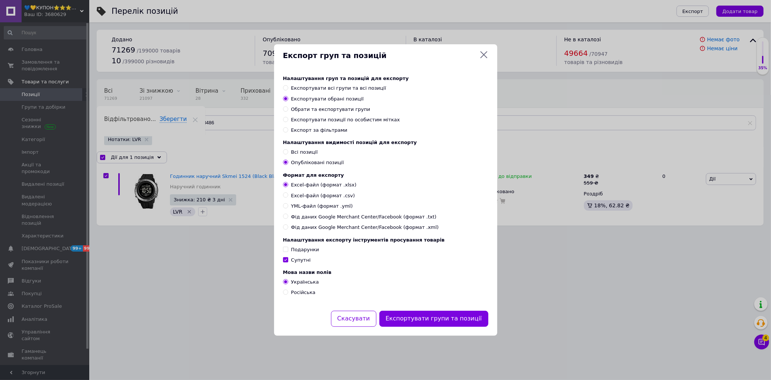
click at [288, 262] on input "Супутні" at bounding box center [285, 259] width 5 height 5
checkbox input "false"
click at [439, 326] on button "Експортувати групи та позиції" at bounding box center [434, 319] width 109 height 16
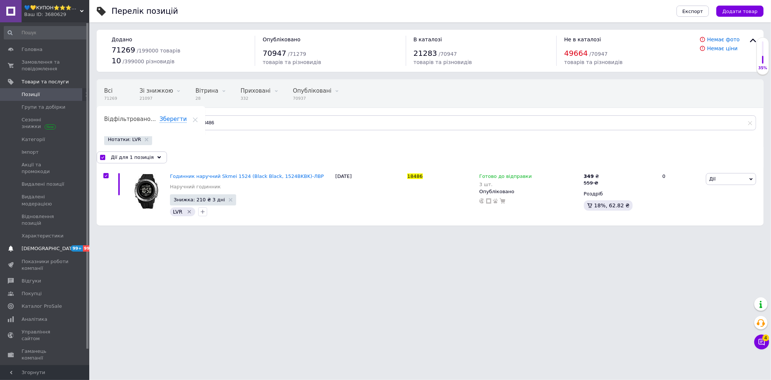
click at [39, 245] on span "[DEMOGRAPHIC_DATA]" at bounding box center [49, 248] width 55 height 7
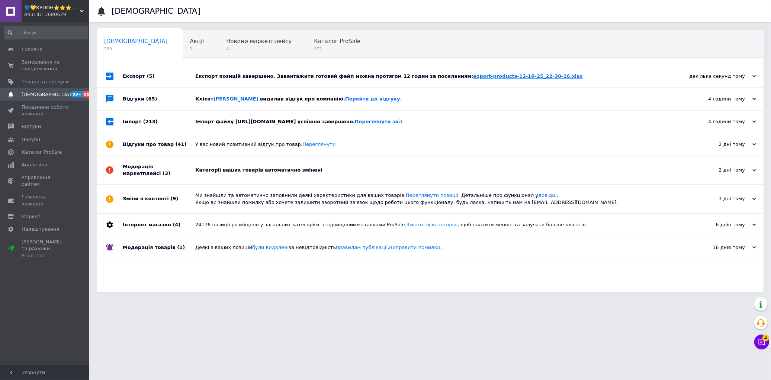
click at [473, 75] on link "export-products-12-10-25_22-30-16.xlsx" at bounding box center [527, 76] width 109 height 6
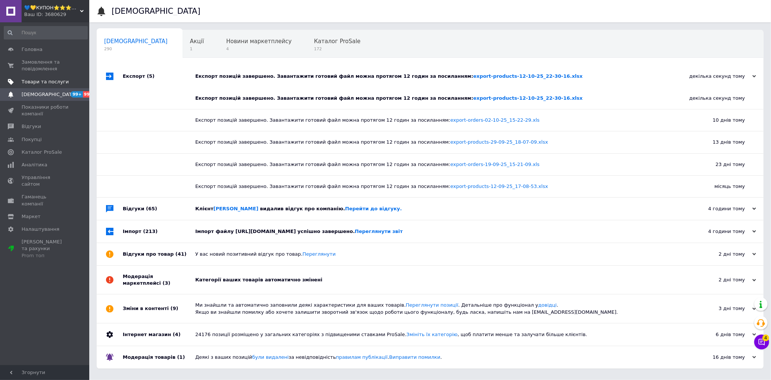
click at [38, 83] on span "Товари та послуги" at bounding box center [45, 82] width 47 height 7
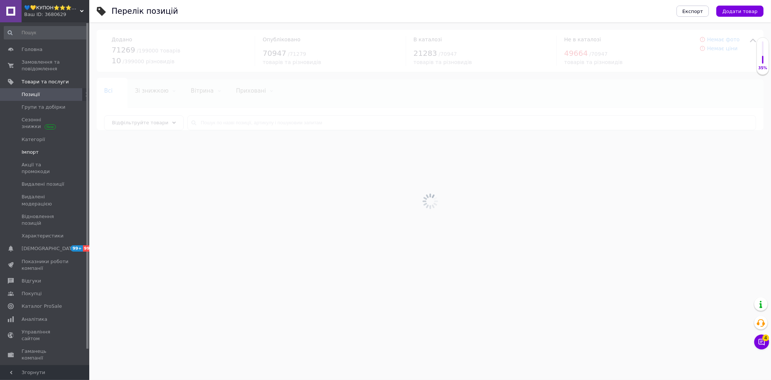
click at [26, 154] on span "Імпорт" at bounding box center [30, 152] width 17 height 7
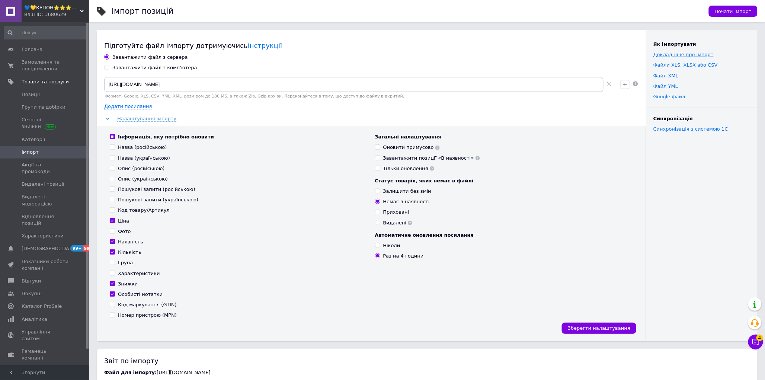
click at [660, 54] on link "Докладніше про імпорт" at bounding box center [683, 55] width 60 height 6
